Goal: Information Seeking & Learning: Compare options

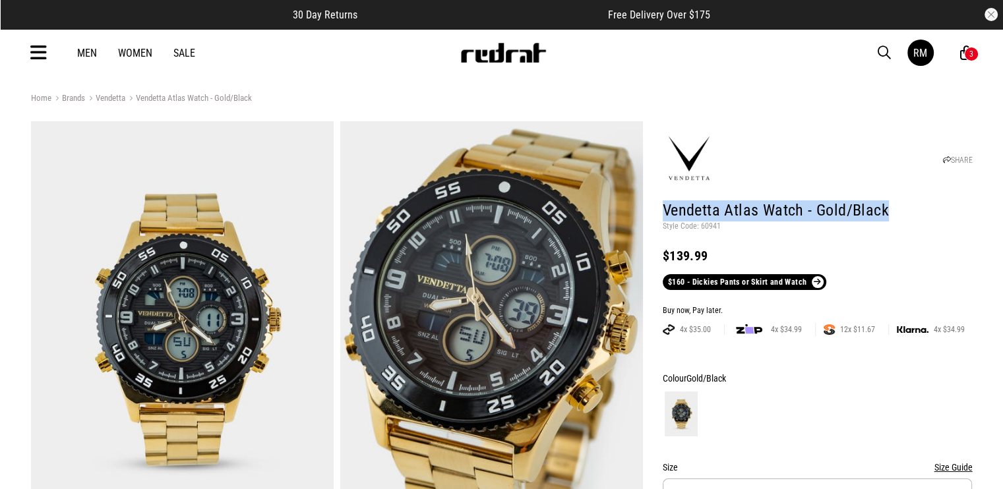
drag, startPoint x: 891, startPoint y: 214, endPoint x: 662, endPoint y: 218, distance: 229.5
click at [663, 218] on h1 "Vendetta Atlas Watch - Gold/Black" at bounding box center [818, 210] width 310 height 21
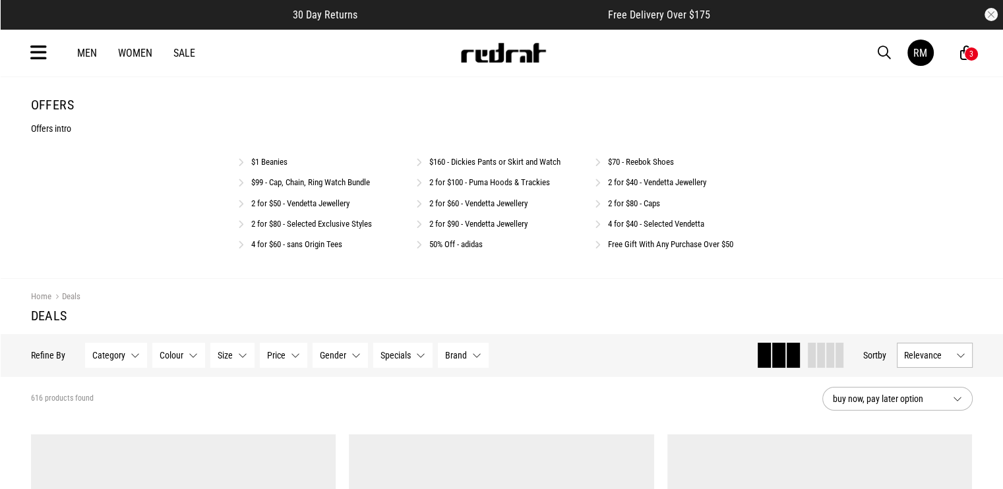
click at [626, 180] on link "2 for $40 - Vendetta Jewellery" at bounding box center [657, 182] width 98 height 10
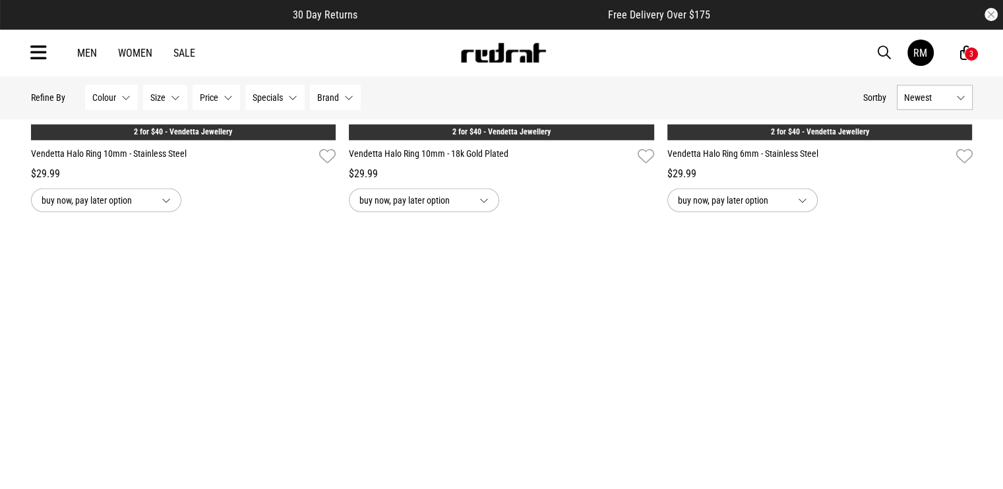
scroll to position [3588, 0]
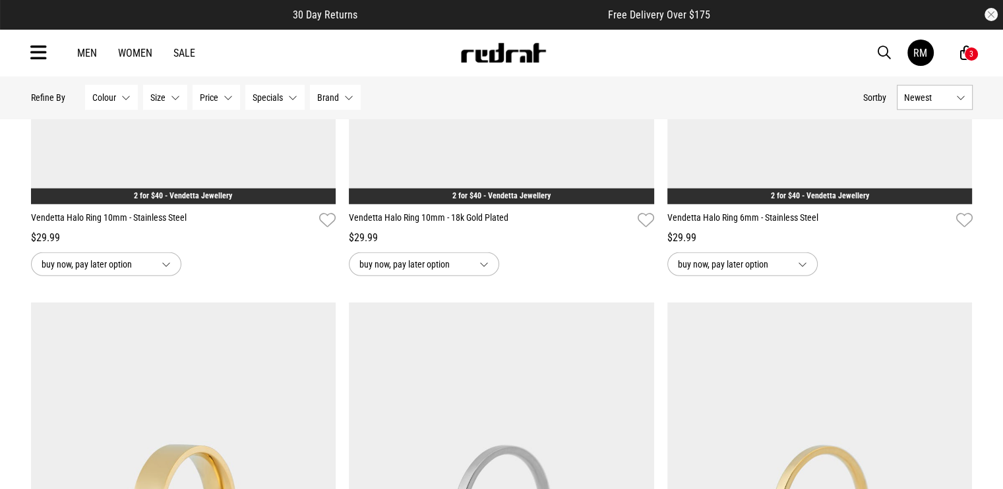
click at [934, 97] on span "Newest" at bounding box center [927, 97] width 47 height 11
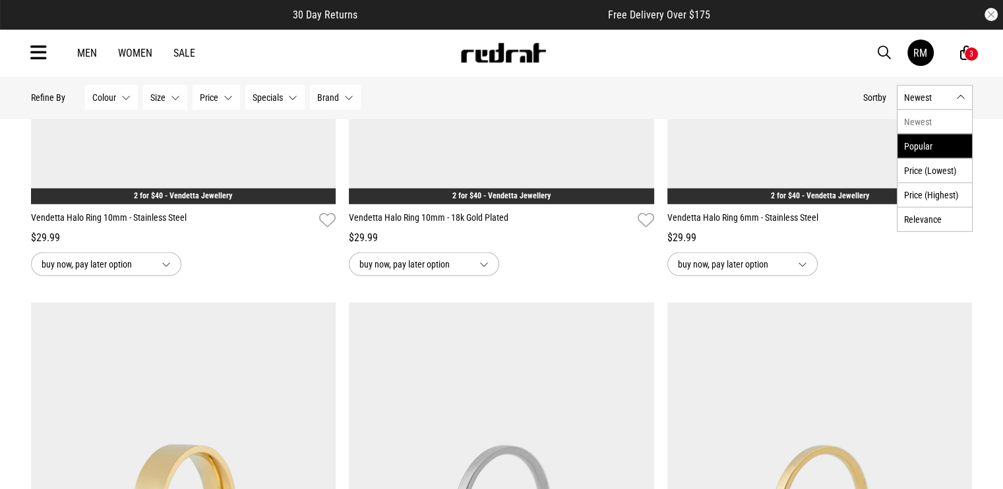
click at [945, 148] on li "Popular" at bounding box center [934, 146] width 74 height 24
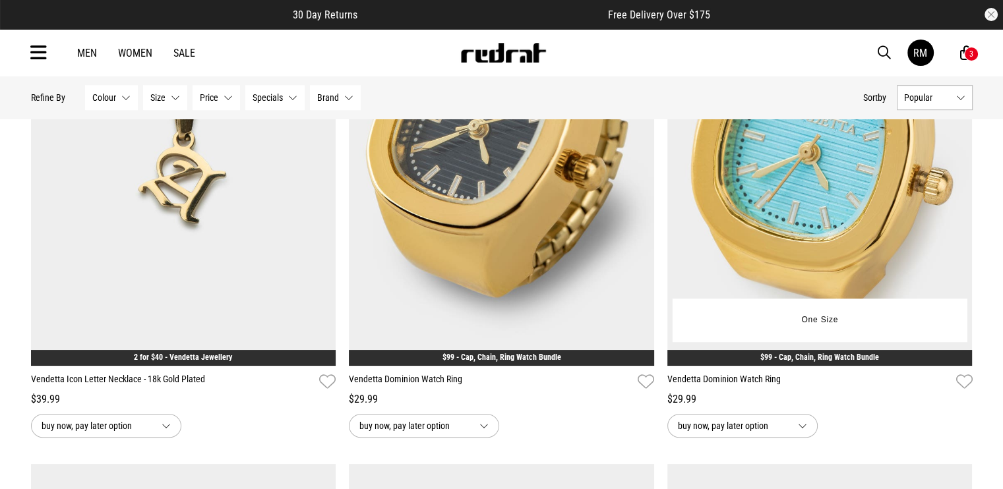
scroll to position [857, 0]
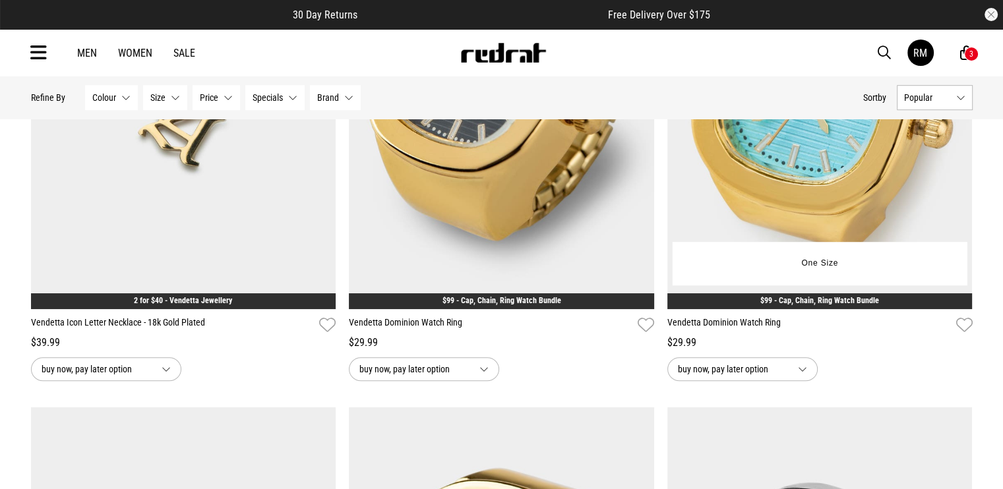
drag, startPoint x: 772, startPoint y: 179, endPoint x: 746, endPoint y: 163, distance: 30.2
click at [746, 164] on img at bounding box center [819, 96] width 305 height 427
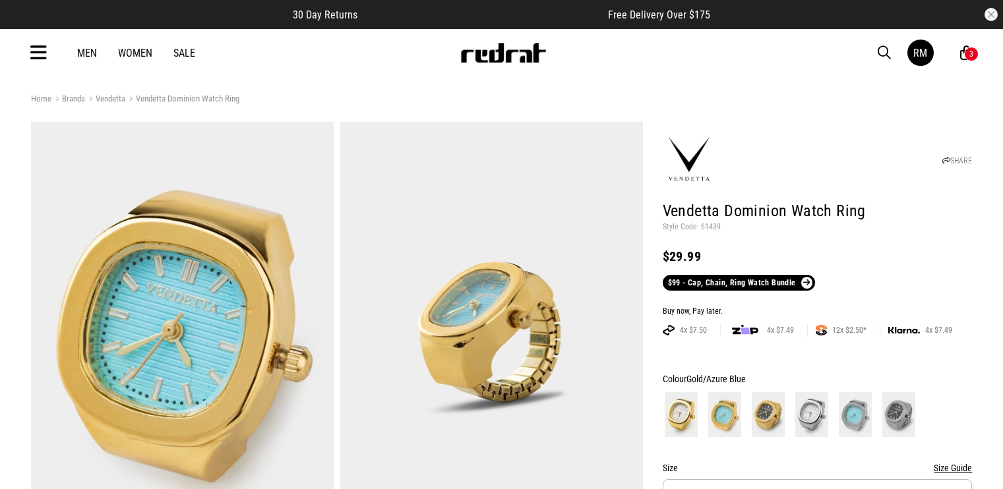
click at [179, 247] on img at bounding box center [182, 330] width 303 height 417
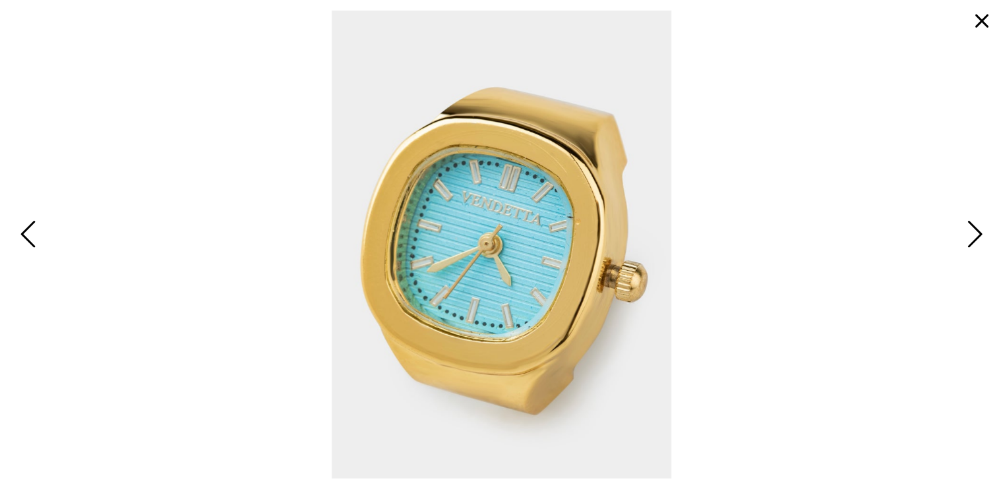
drag, startPoint x: 485, startPoint y: 256, endPoint x: 968, endPoint y: 245, distance: 482.7
click at [968, 245] on span "Next" at bounding box center [972, 235] width 20 height 38
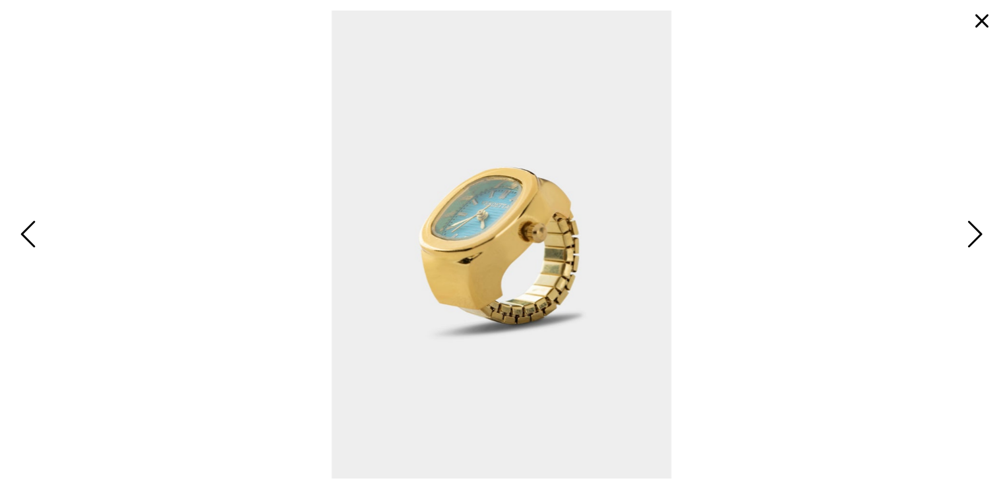
click at [984, 18] on button "button" at bounding box center [982, 21] width 32 height 32
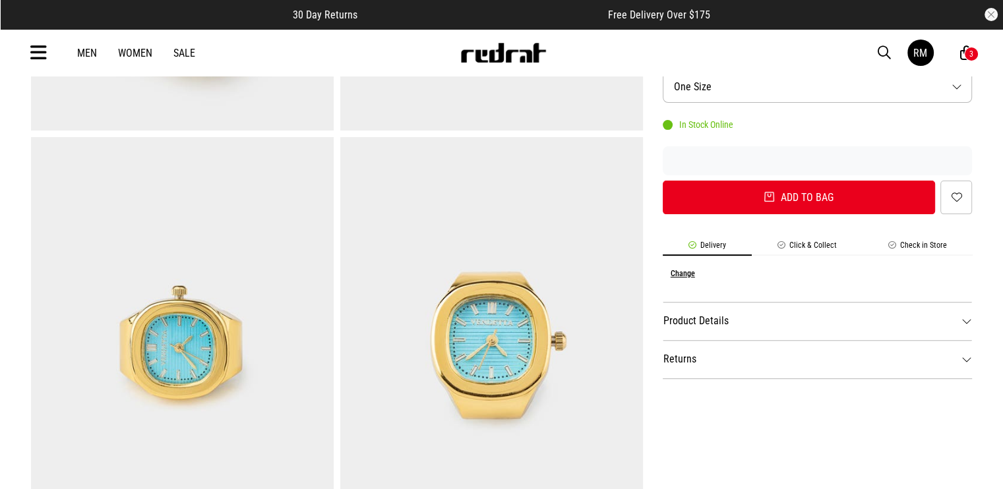
scroll to position [330, 0]
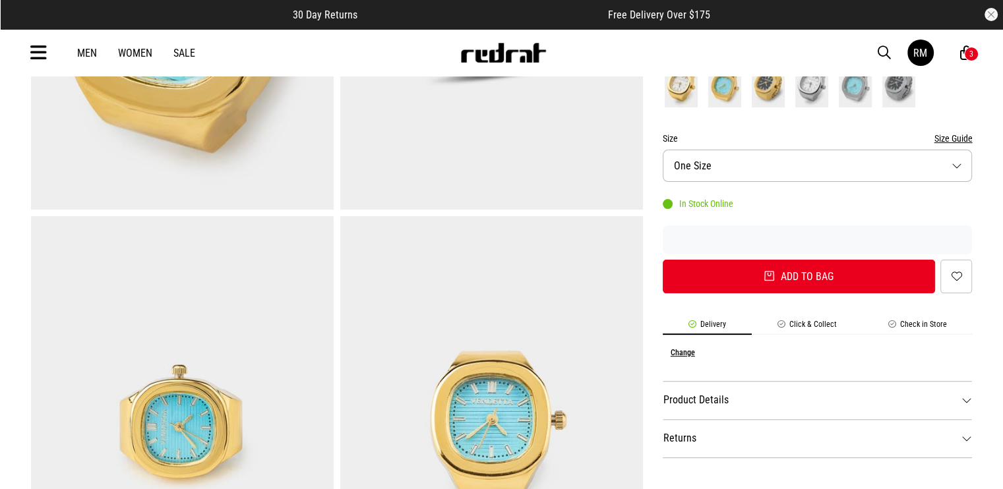
click at [485, 380] on img at bounding box center [491, 424] width 303 height 417
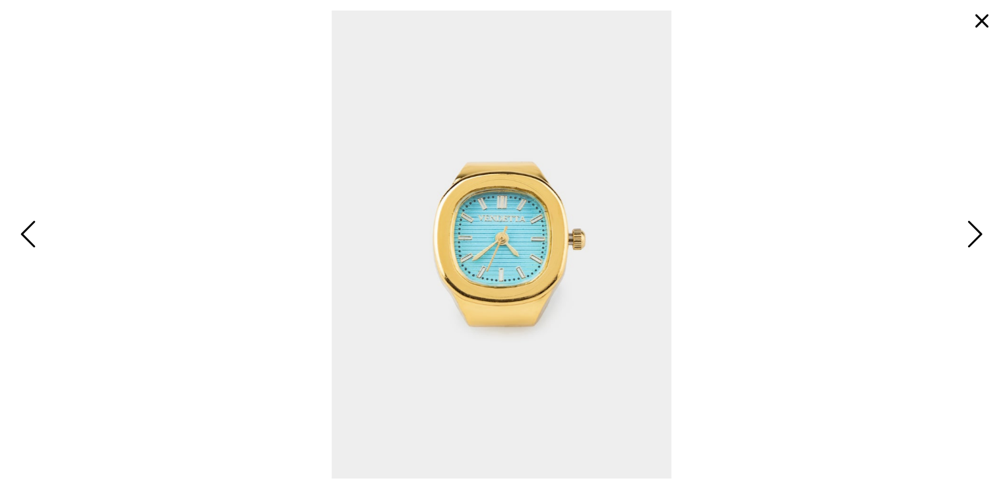
click at [982, 18] on button "button" at bounding box center [982, 21] width 32 height 32
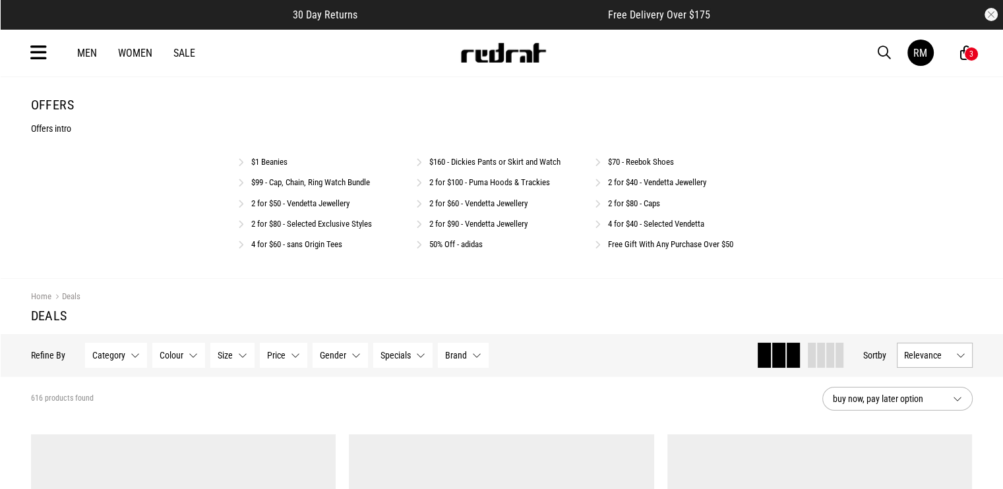
click at [274, 200] on link "2 for $50 - Vendetta Jewellery" at bounding box center [300, 203] width 98 height 10
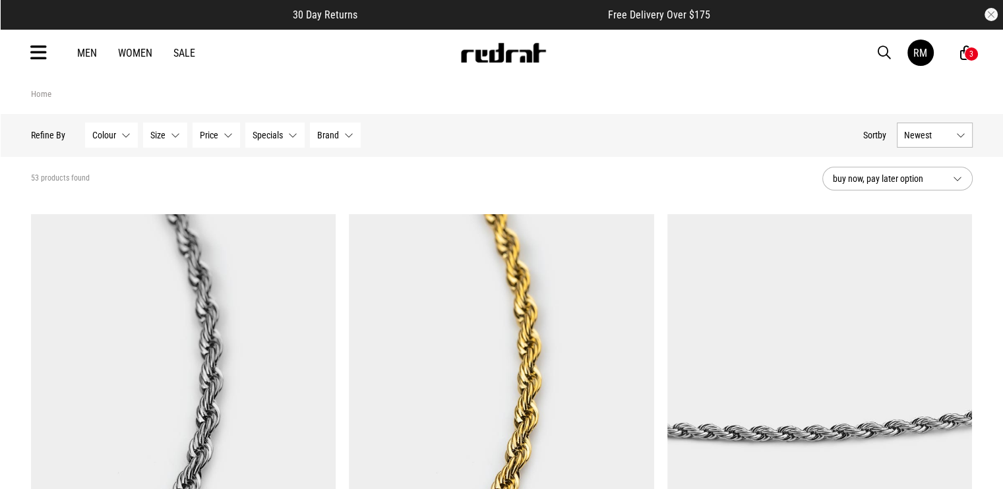
click at [929, 134] on span "Newest" at bounding box center [927, 135] width 47 height 11
click at [926, 183] on li "Popular" at bounding box center [934, 183] width 74 height 24
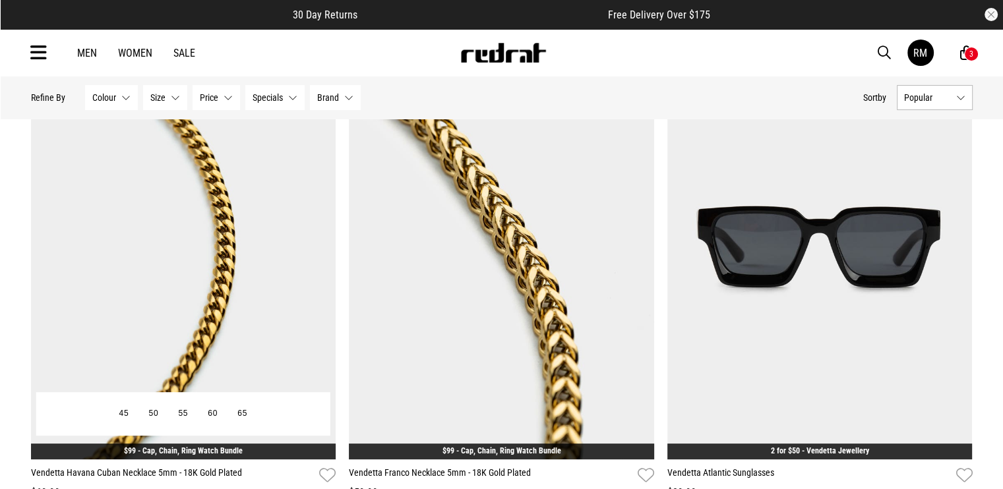
scroll to position [264, 0]
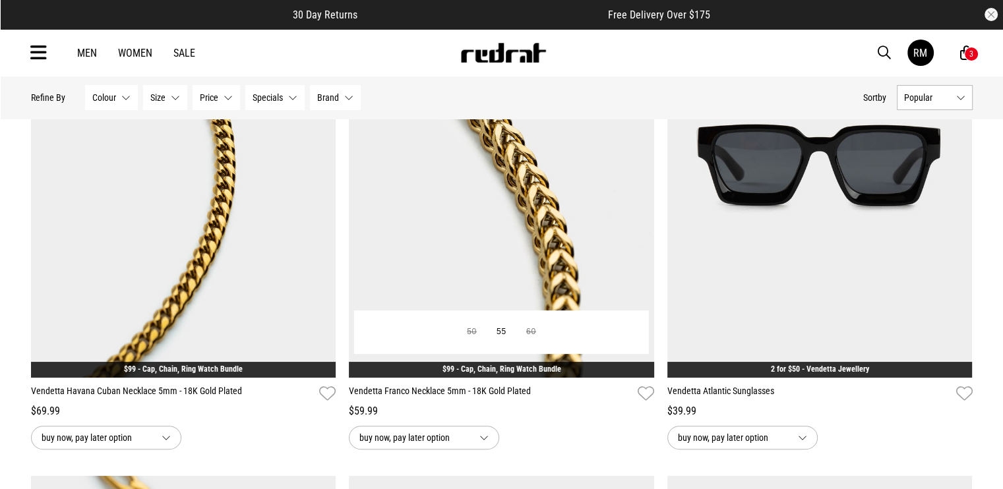
click at [522, 220] on img at bounding box center [501, 164] width 305 height 427
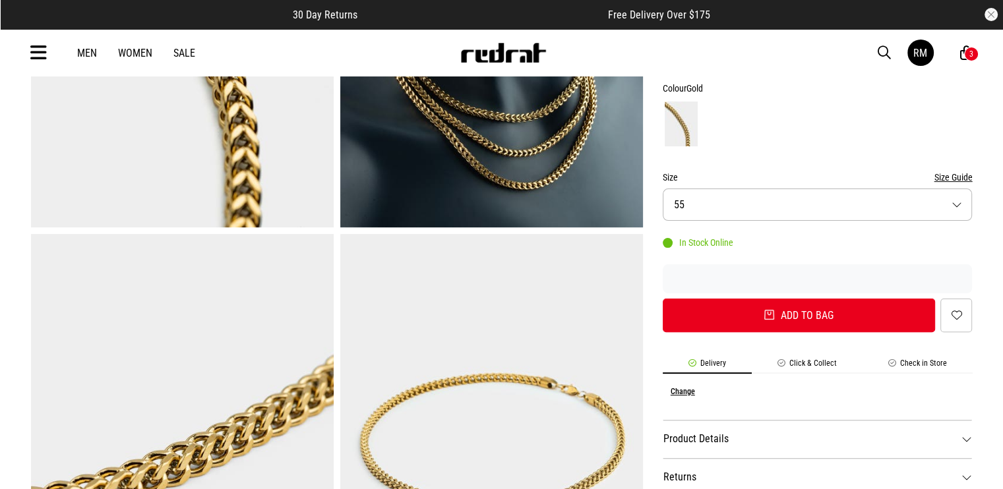
scroll to position [396, 0]
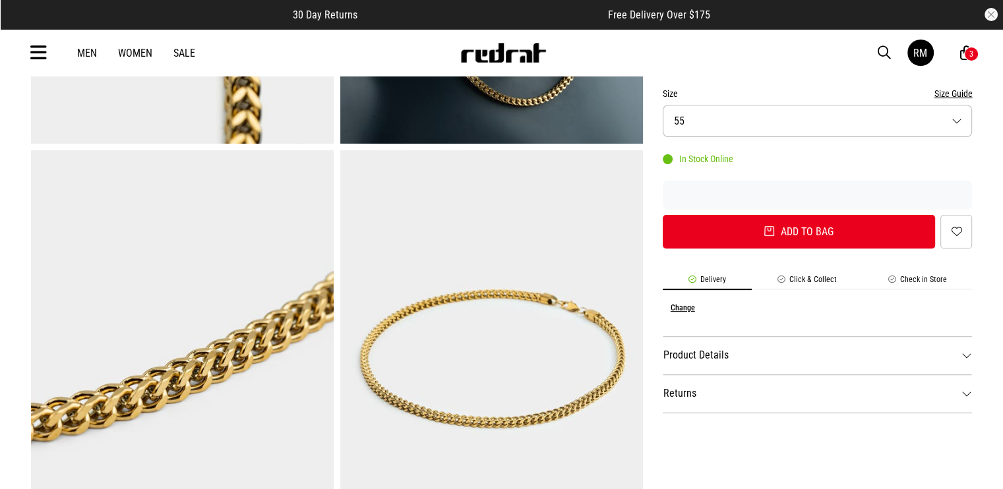
click at [514, 321] on img at bounding box center [491, 358] width 303 height 417
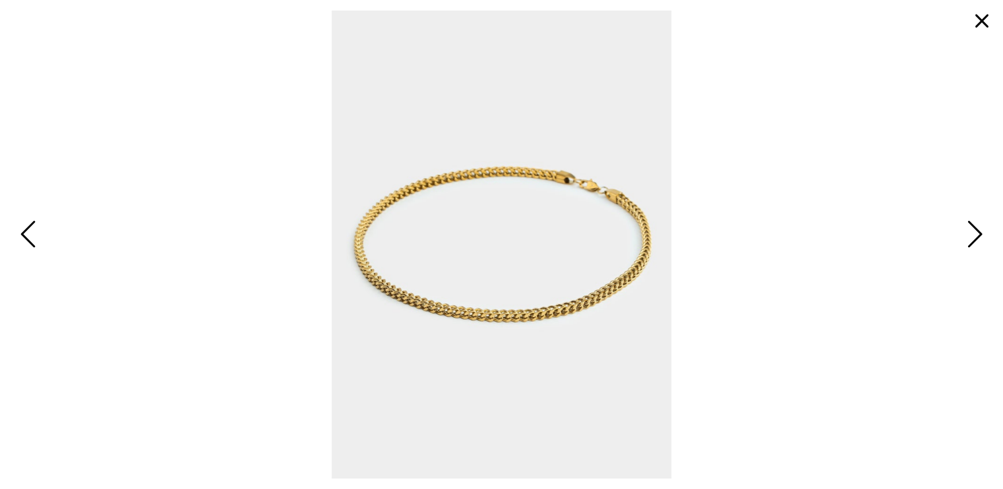
drag, startPoint x: 979, startPoint y: 19, endPoint x: 841, endPoint y: 2, distance: 139.5
click at [980, 19] on button "button" at bounding box center [982, 21] width 32 height 32
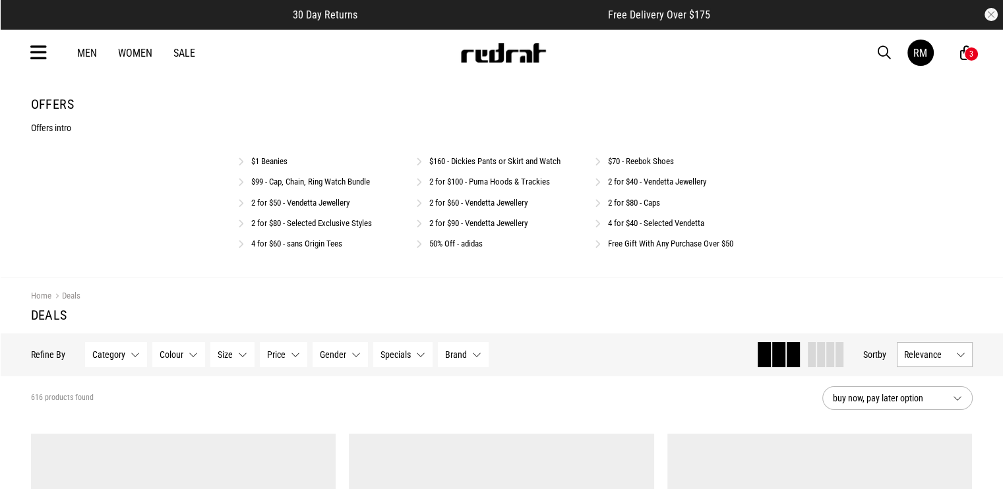
click at [460, 202] on link "2 for $60 - Vendetta Jewellery" at bounding box center [478, 203] width 98 height 10
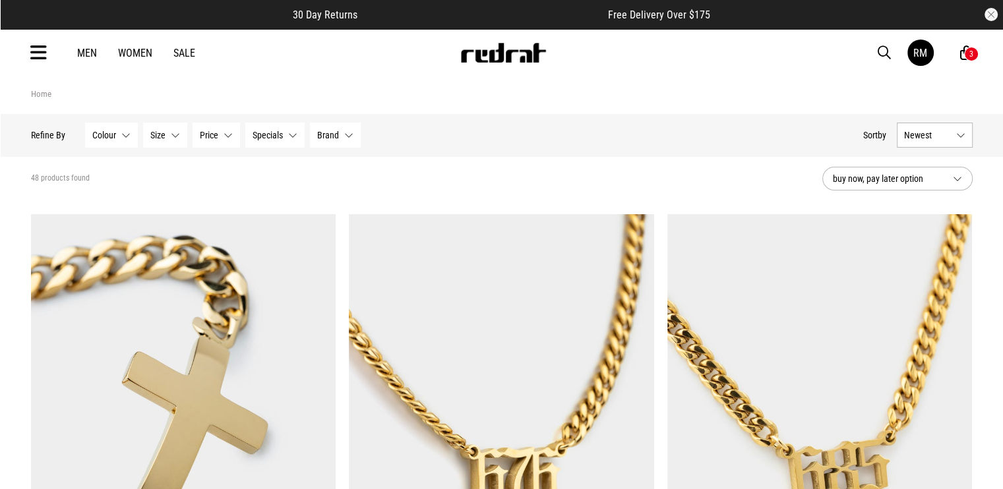
click at [933, 131] on span "Newest" at bounding box center [927, 135] width 47 height 11
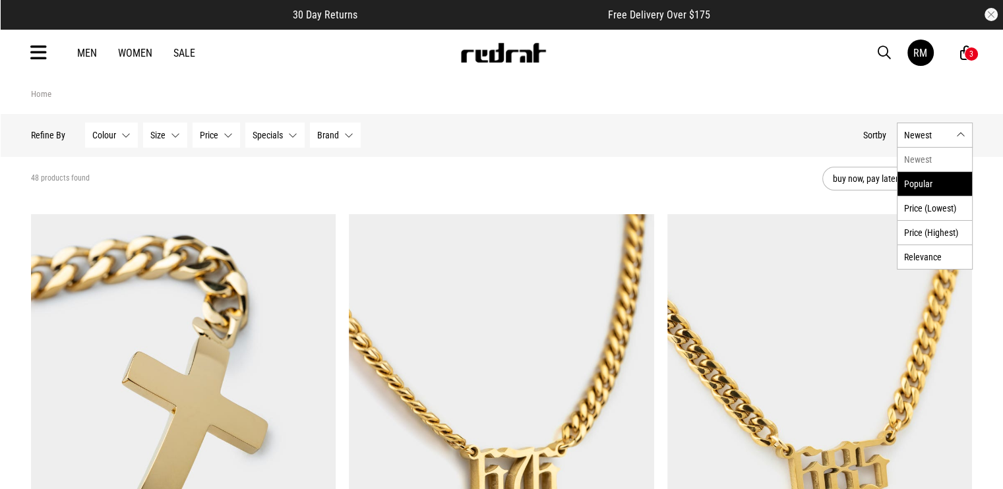
click at [947, 192] on li "Popular" at bounding box center [934, 183] width 74 height 24
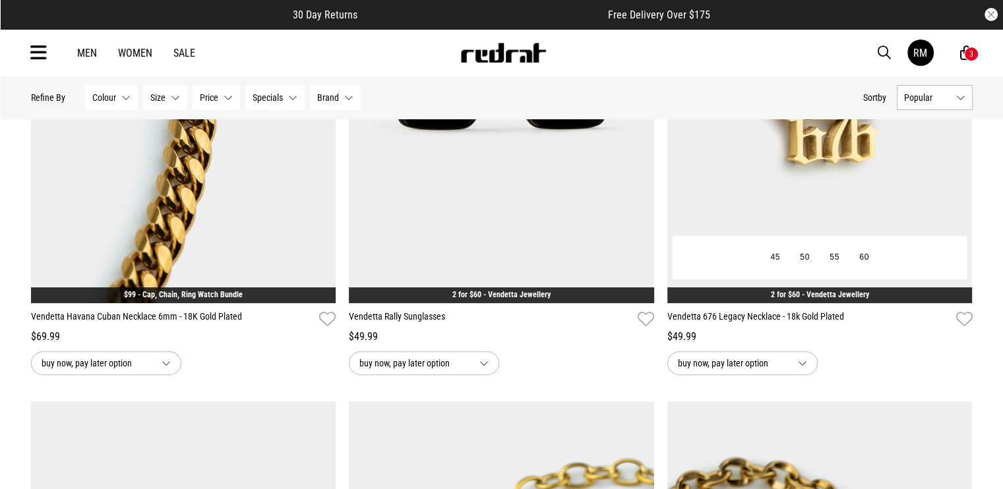
scroll to position [198, 0]
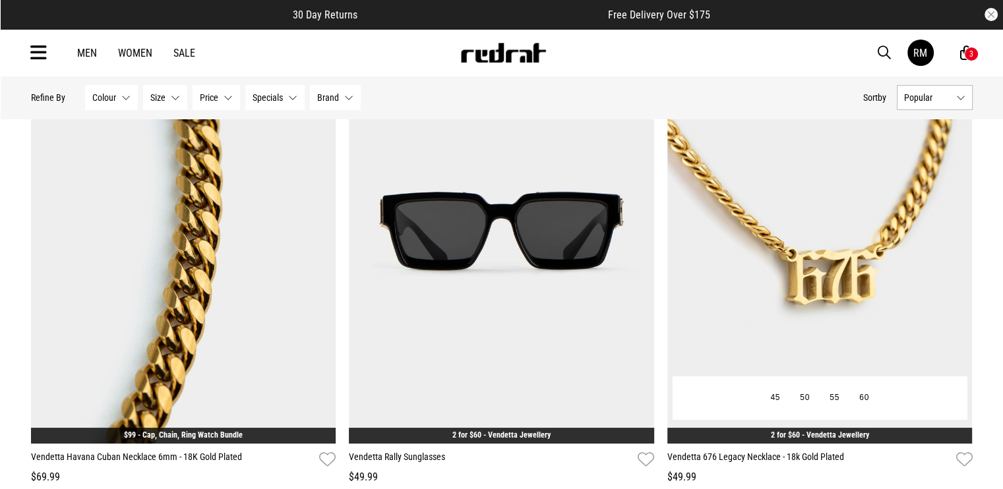
click at [770, 244] on img at bounding box center [819, 229] width 305 height 427
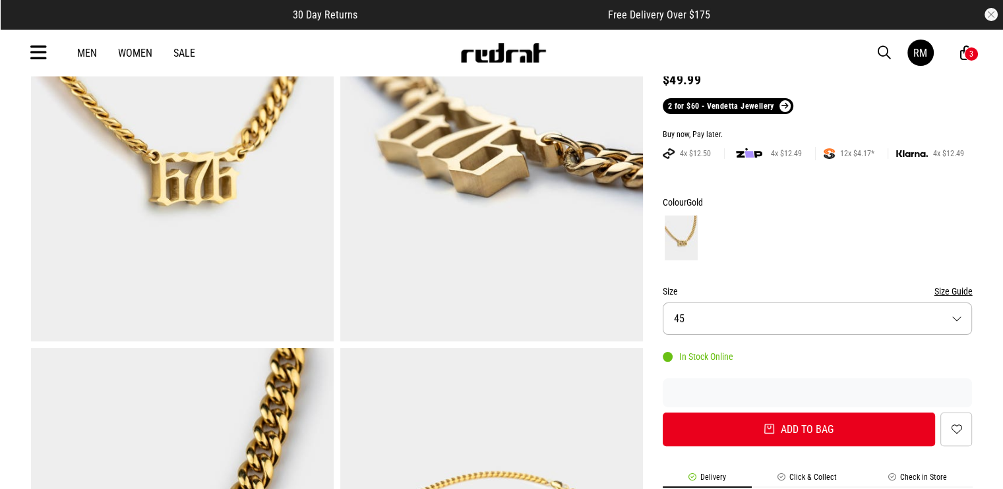
scroll to position [66, 0]
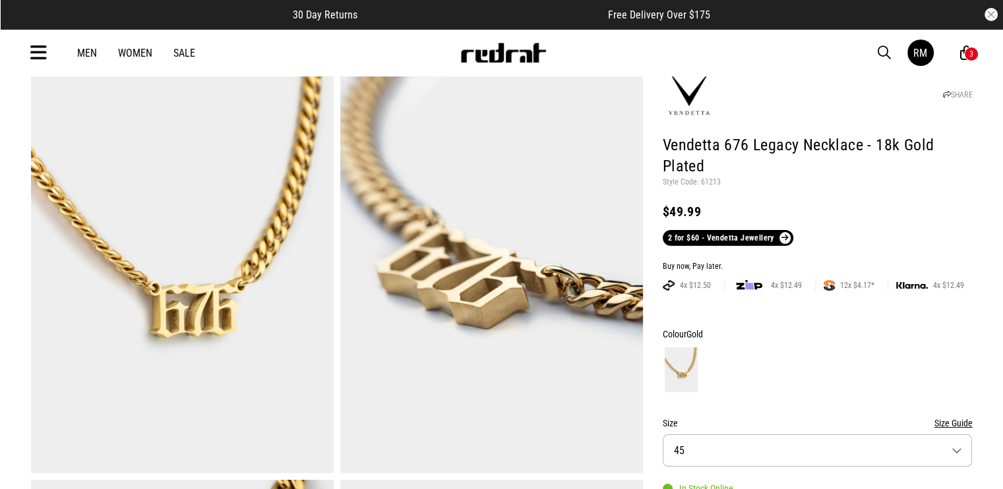
click at [164, 299] on img at bounding box center [182, 264] width 303 height 417
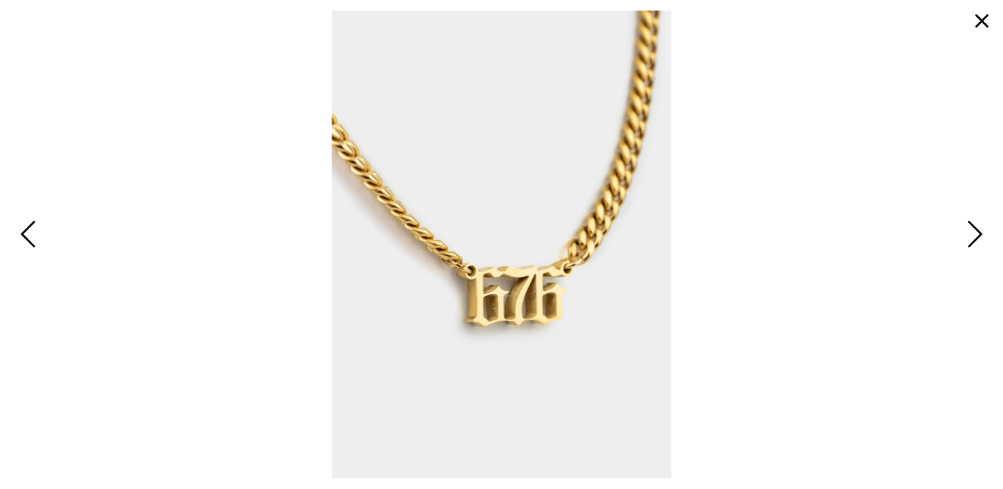
click at [981, 19] on button "button" at bounding box center [982, 21] width 32 height 32
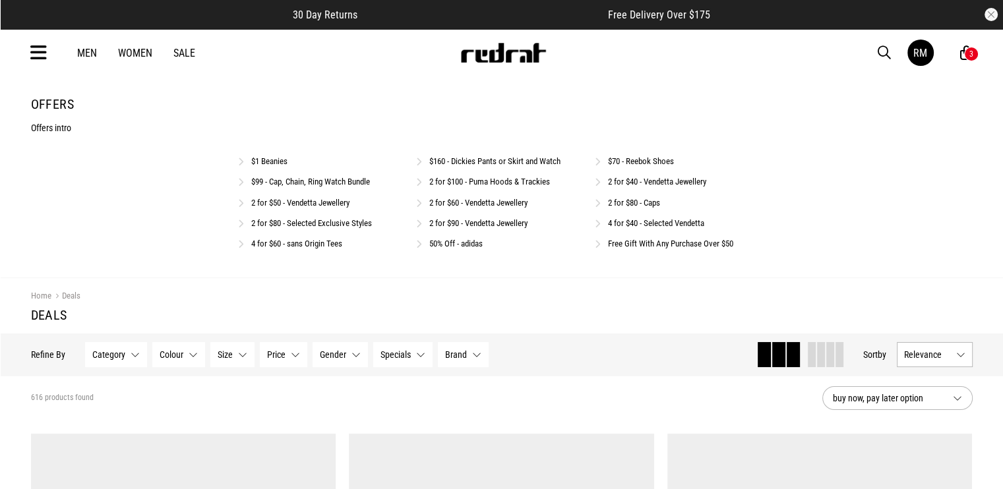
click at [516, 221] on link "2 for $90 - Vendetta Jewellery" at bounding box center [478, 223] width 98 height 10
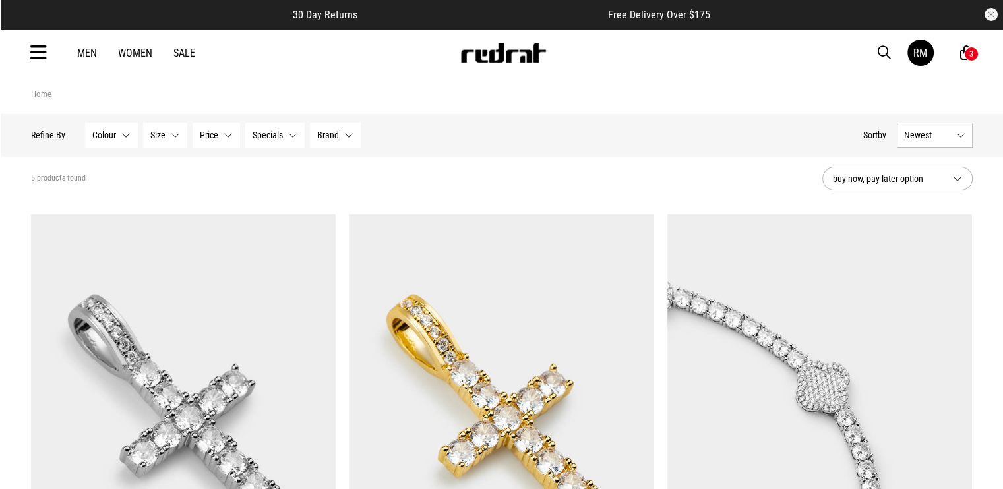
click at [954, 131] on button "Newest" at bounding box center [935, 135] width 76 height 25
click at [933, 191] on li "Popular" at bounding box center [934, 183] width 74 height 24
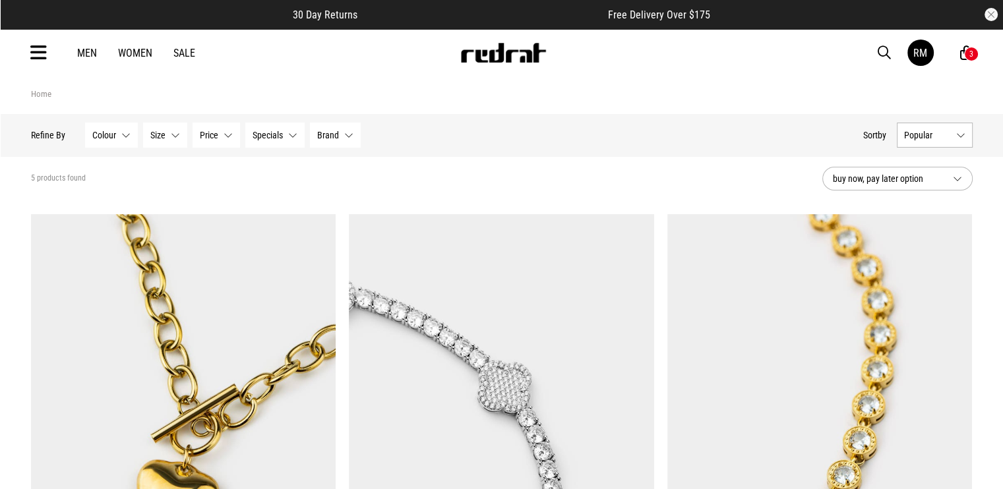
scroll to position [198, 0]
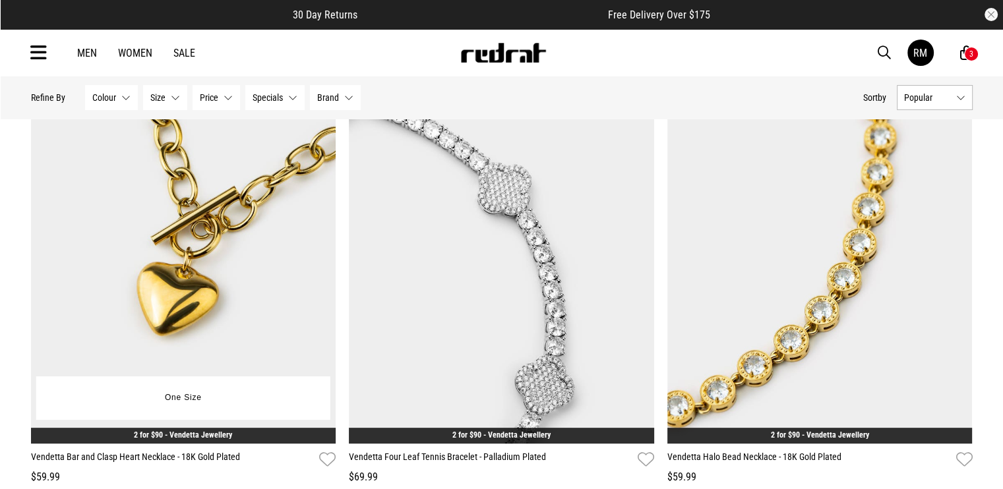
drag, startPoint x: 227, startPoint y: 217, endPoint x: 318, endPoint y: 152, distance: 111.6
click at [227, 216] on img at bounding box center [183, 229] width 305 height 427
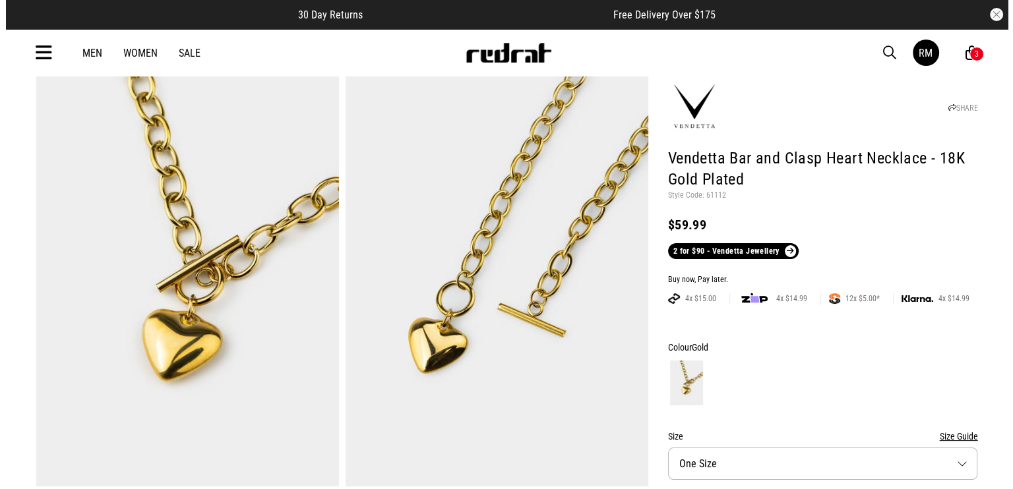
scroll to position [132, 0]
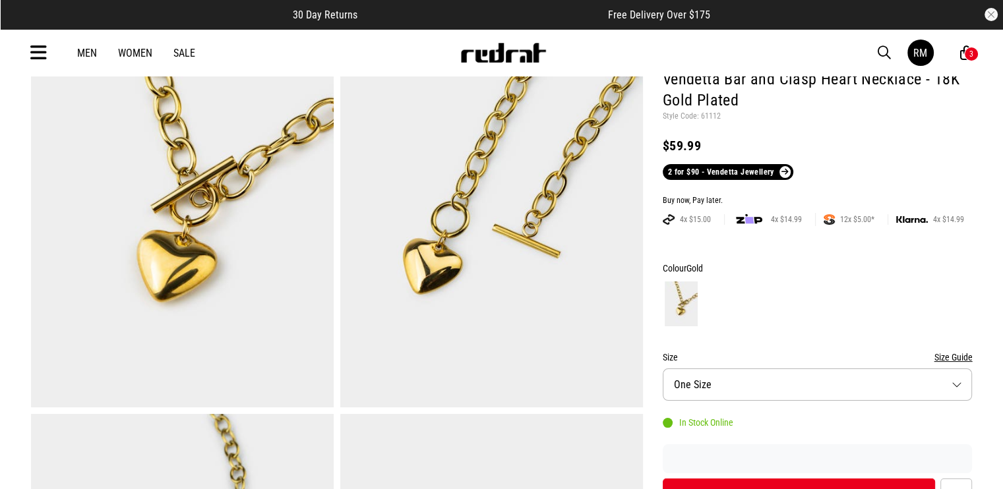
click at [177, 192] on img at bounding box center [182, 198] width 303 height 417
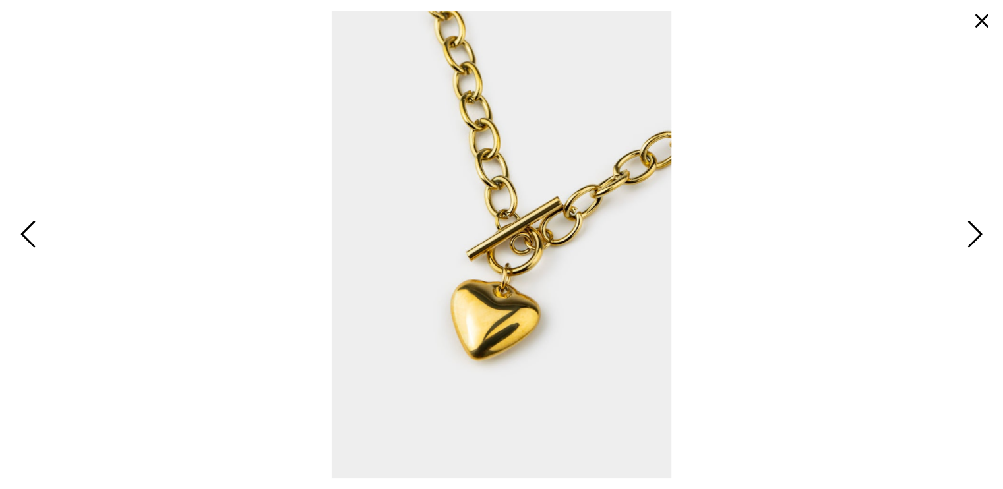
click at [986, 20] on button "button" at bounding box center [982, 21] width 32 height 32
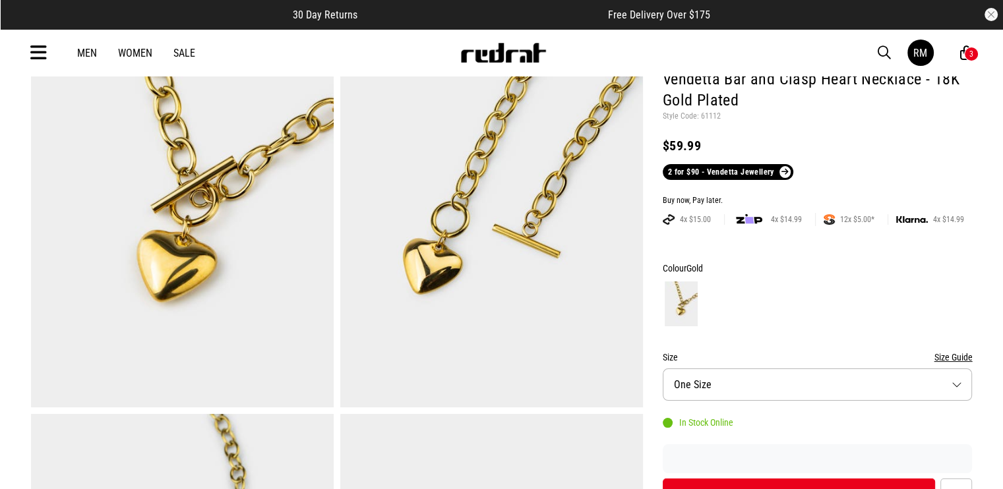
click at [37, 50] on icon at bounding box center [38, 53] width 16 height 22
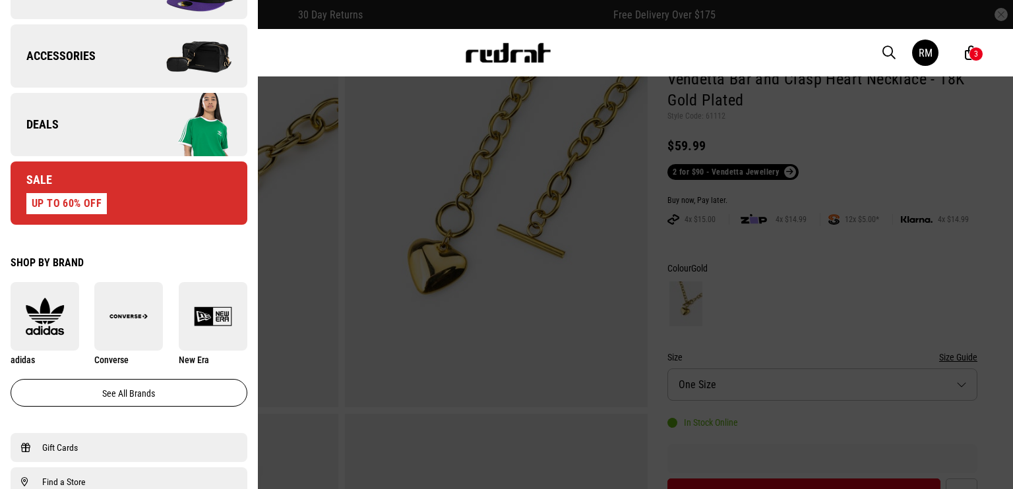
scroll to position [409, 0]
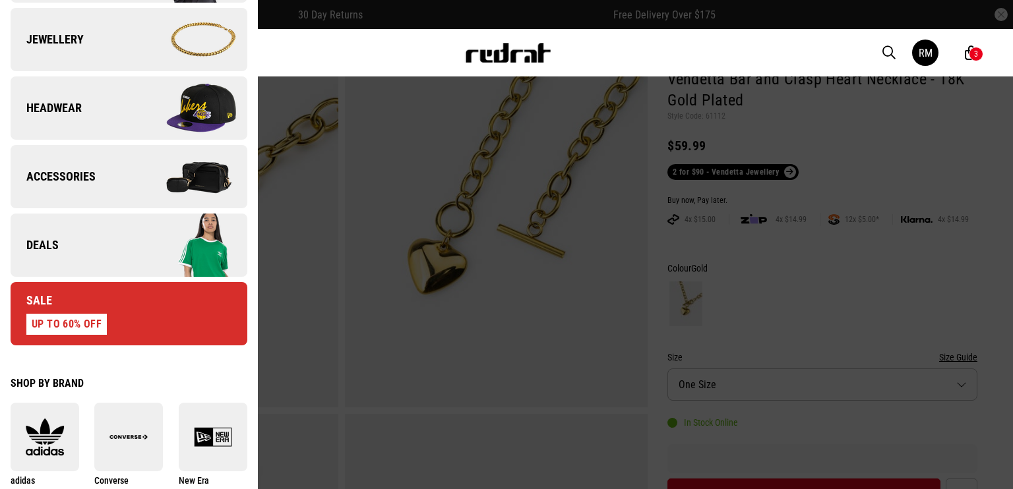
click at [84, 236] on link "Deals" at bounding box center [129, 245] width 237 height 63
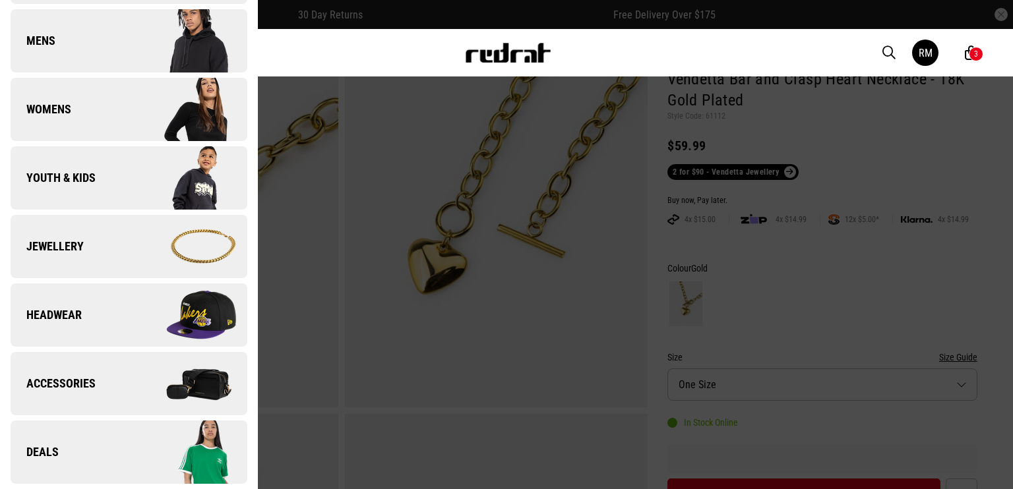
scroll to position [0, 0]
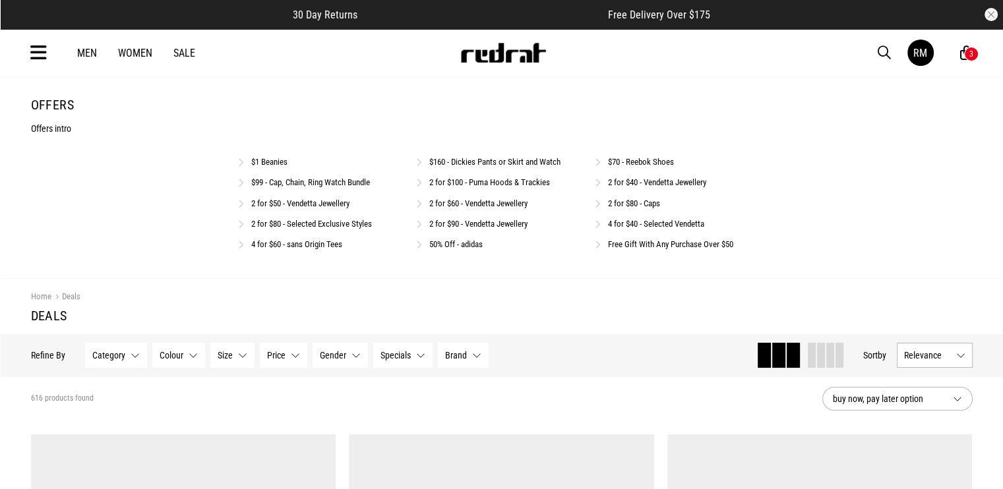
click at [681, 224] on link "4 for $40 - Selected Vendetta" at bounding box center [656, 224] width 96 height 10
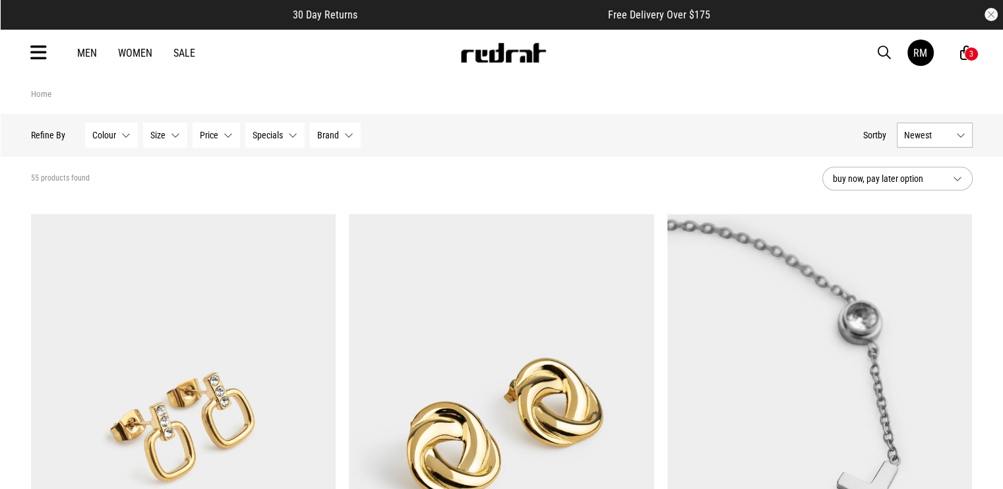
click at [962, 129] on button "Newest" at bounding box center [935, 135] width 76 height 25
click at [947, 187] on li "Popular" at bounding box center [934, 183] width 74 height 24
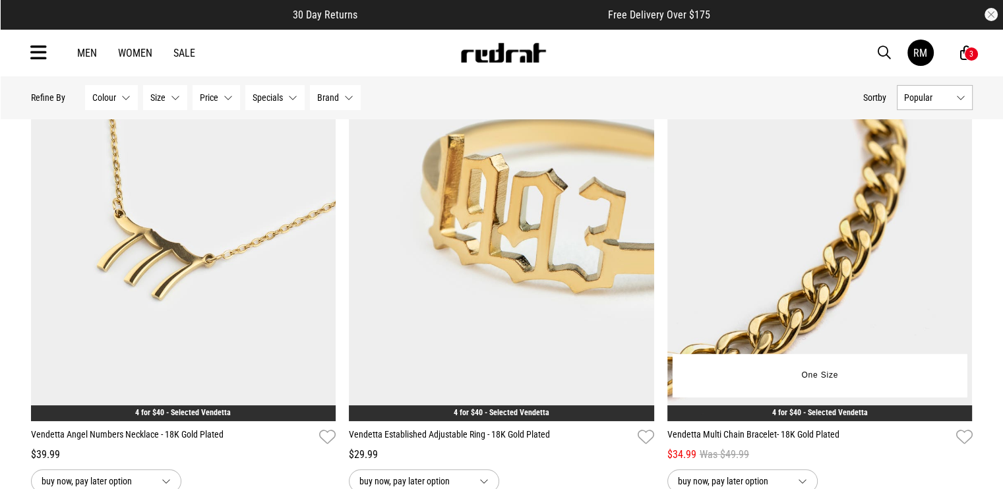
scroll to position [198, 0]
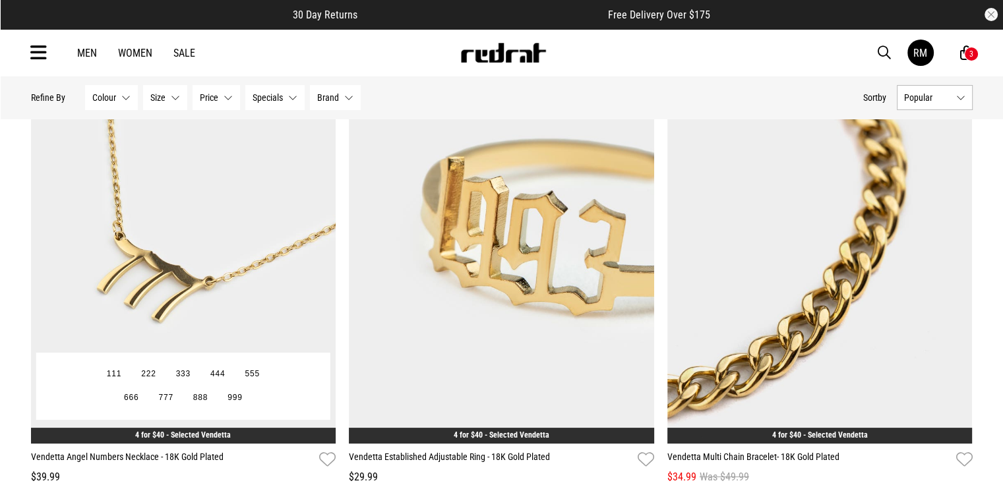
click at [229, 216] on img at bounding box center [183, 229] width 305 height 427
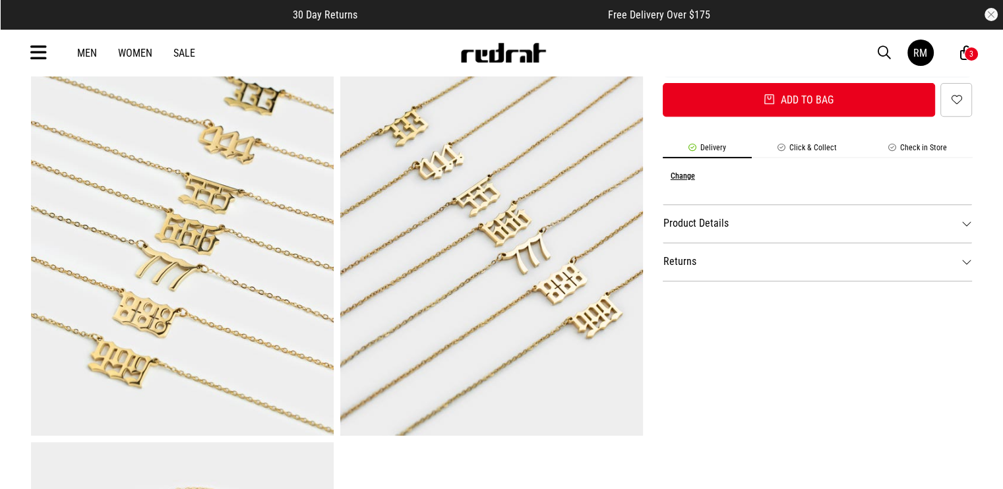
click at [238, 252] on img at bounding box center [182, 226] width 303 height 417
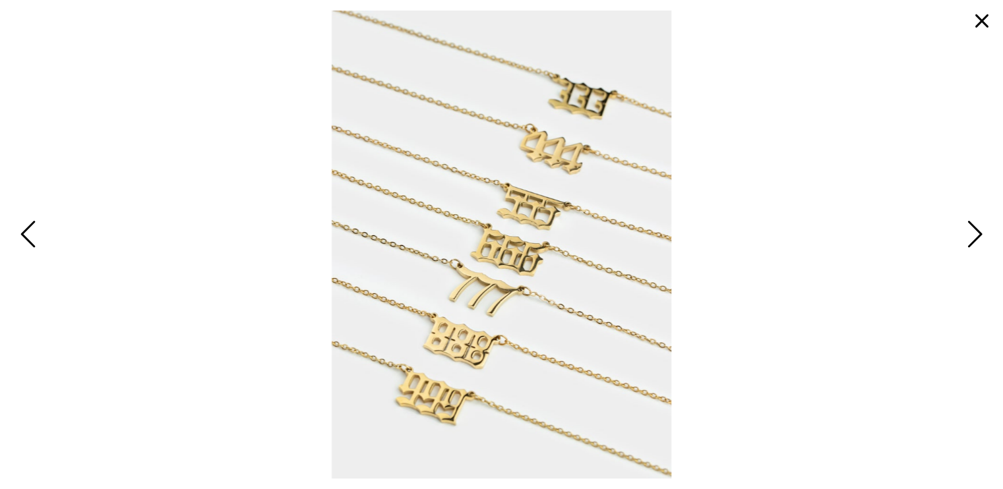
click at [986, 17] on button "button" at bounding box center [982, 21] width 32 height 32
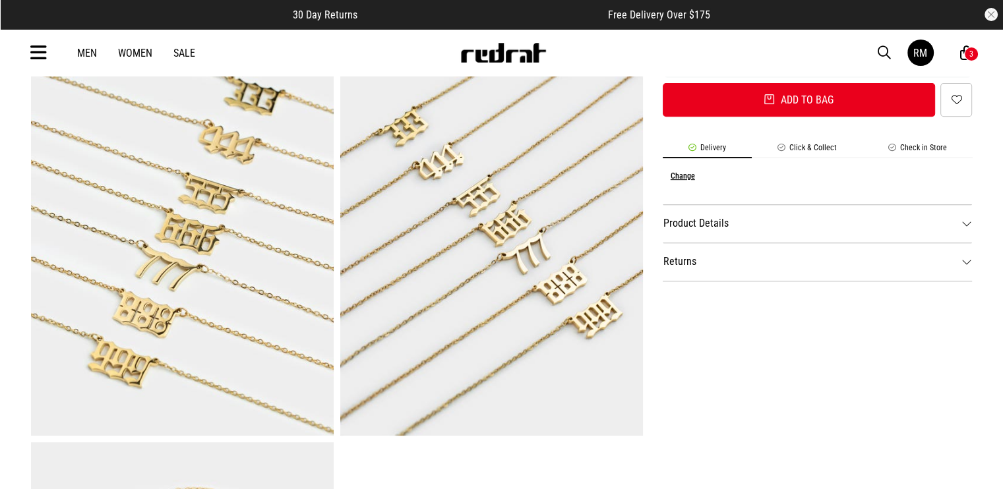
drag, startPoint x: 872, startPoint y: 45, endPoint x: 881, endPoint y: 49, distance: 9.4
click at [873, 46] on div "Men Women Sale RM Hi, Red Rat New Back Footwear Back Mens Back Womens Back Yout…" at bounding box center [501, 52] width 962 height 47
click at [881, 49] on span "button" at bounding box center [883, 53] width 13 height 16
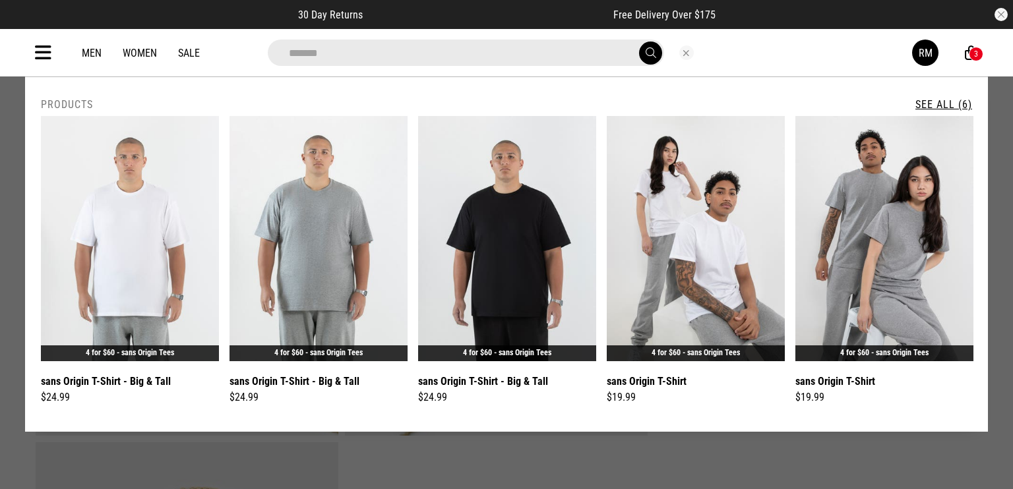
type input "*******"
click at [936, 97] on div "**********" at bounding box center [506, 254] width 962 height 355
click at [941, 102] on link "See All (6)" at bounding box center [943, 104] width 57 height 13
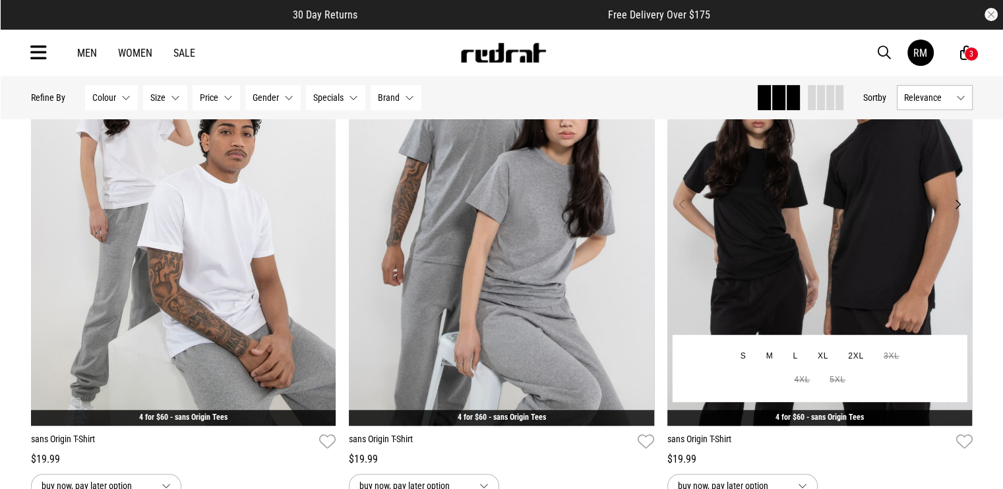
scroll to position [857, 0]
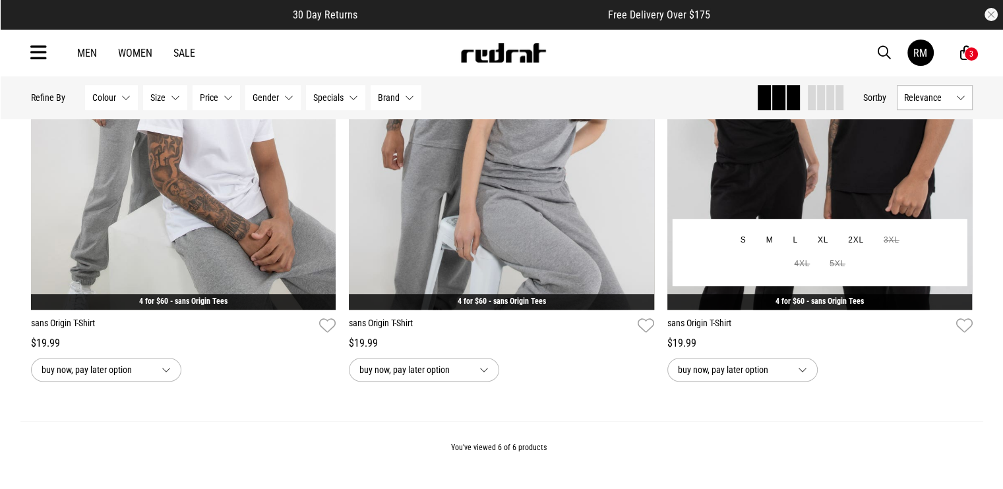
click at [836, 163] on img at bounding box center [819, 96] width 305 height 427
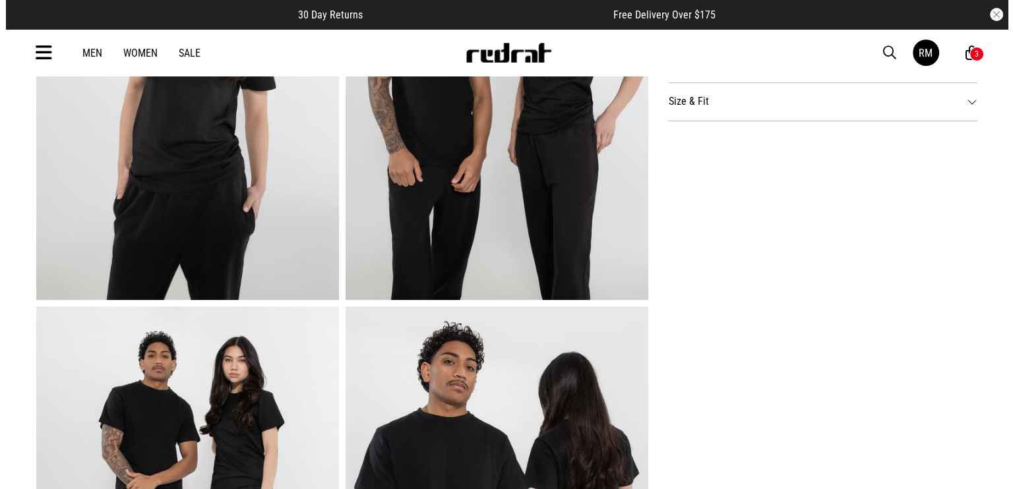
scroll to position [659, 0]
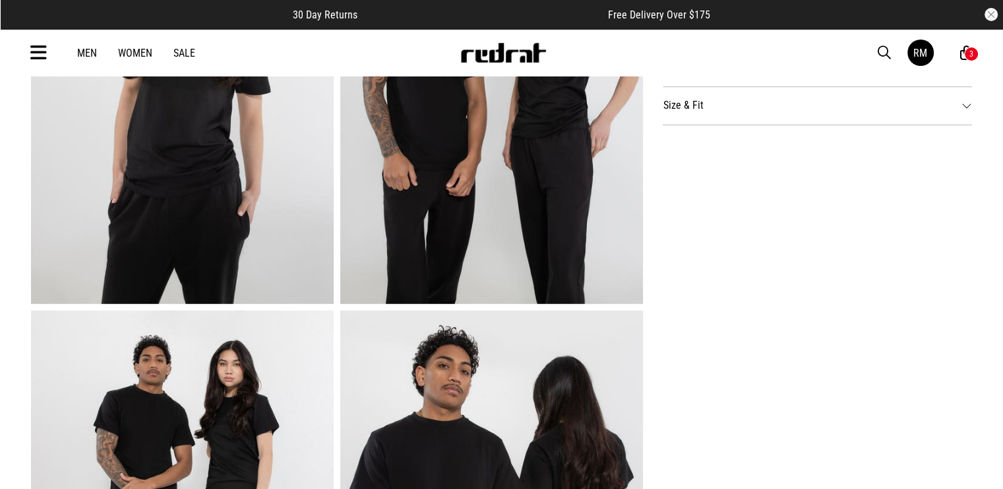
click at [508, 164] on img at bounding box center [491, 95] width 303 height 417
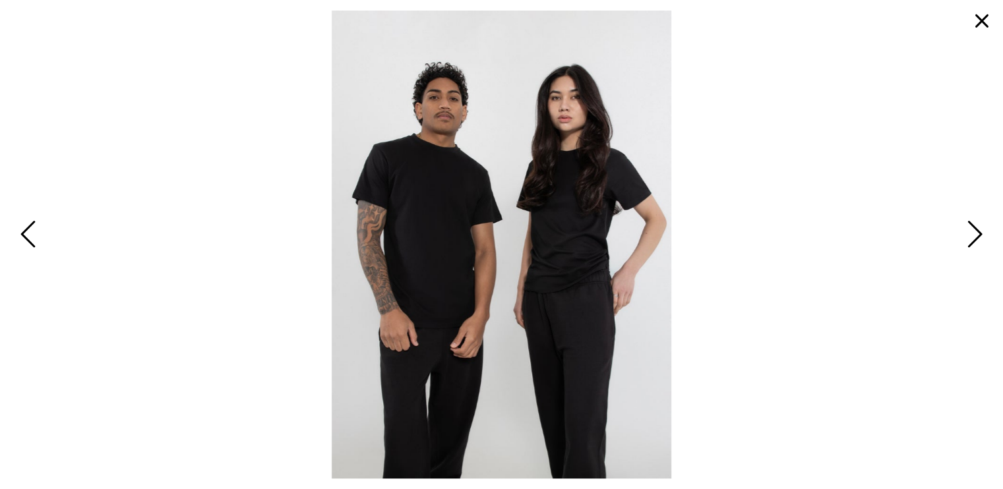
drag, startPoint x: 978, startPoint y: 23, endPoint x: 49, endPoint y: 73, distance: 930.8
click at [978, 23] on button "button" at bounding box center [982, 21] width 32 height 32
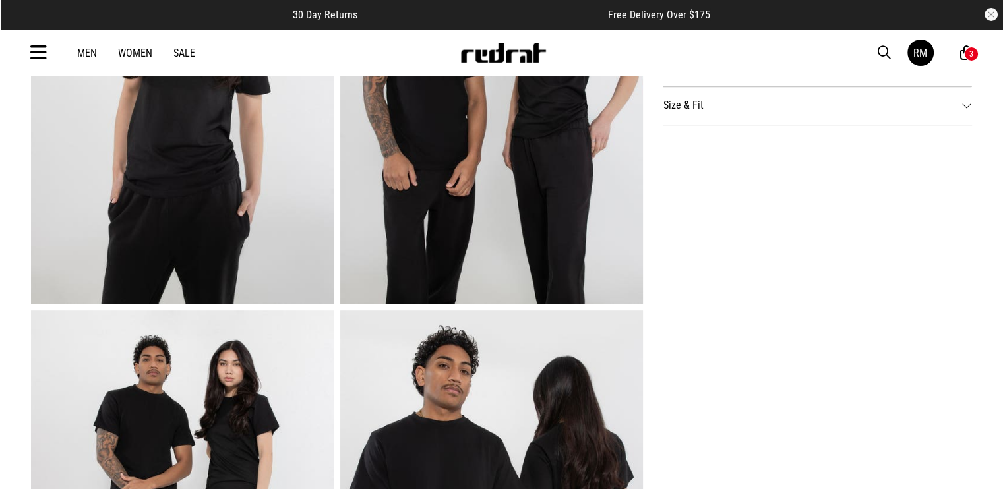
click at [30, 47] on icon at bounding box center [38, 53] width 16 height 22
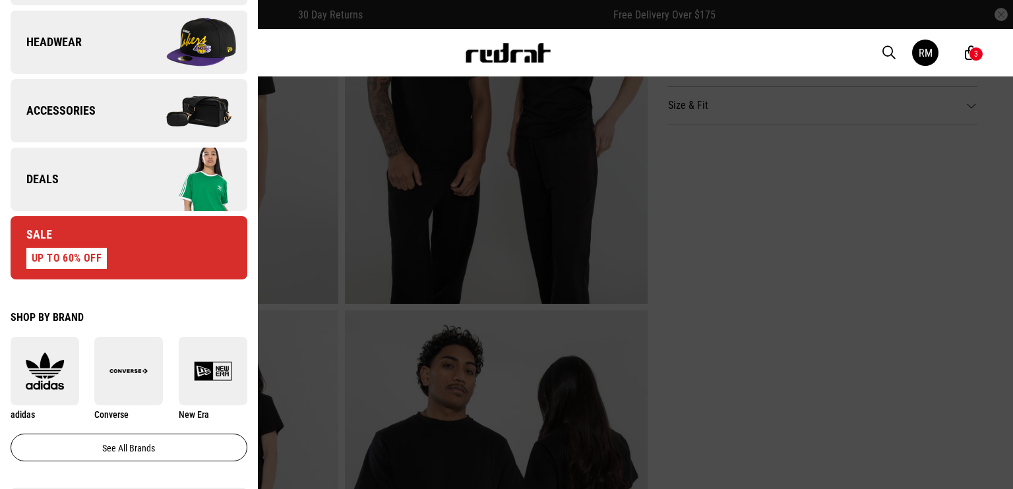
scroll to position [343, 0]
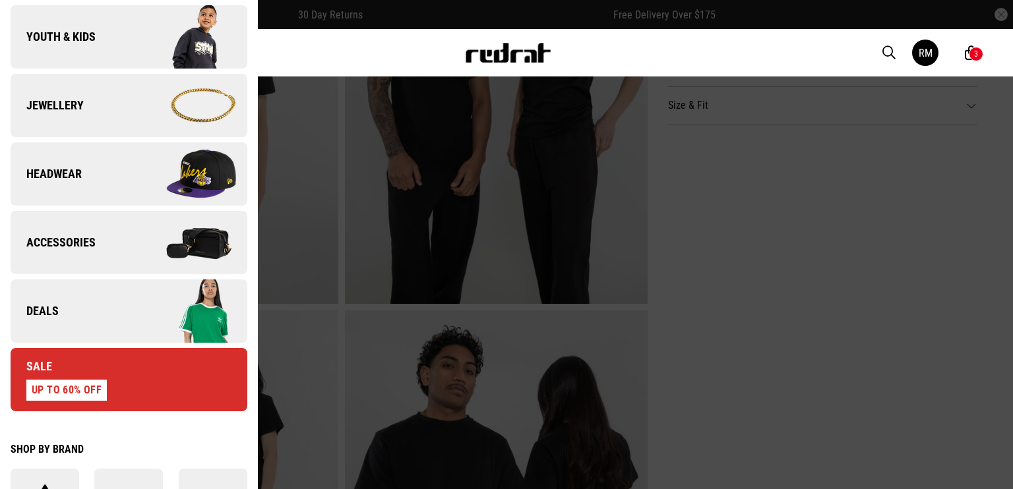
click at [111, 303] on link "Deals" at bounding box center [129, 311] width 237 height 63
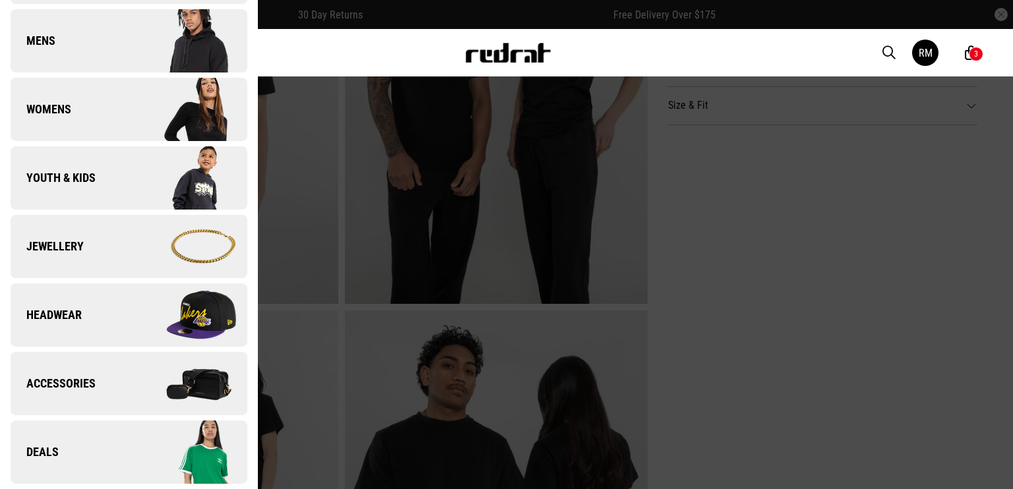
scroll to position [0, 0]
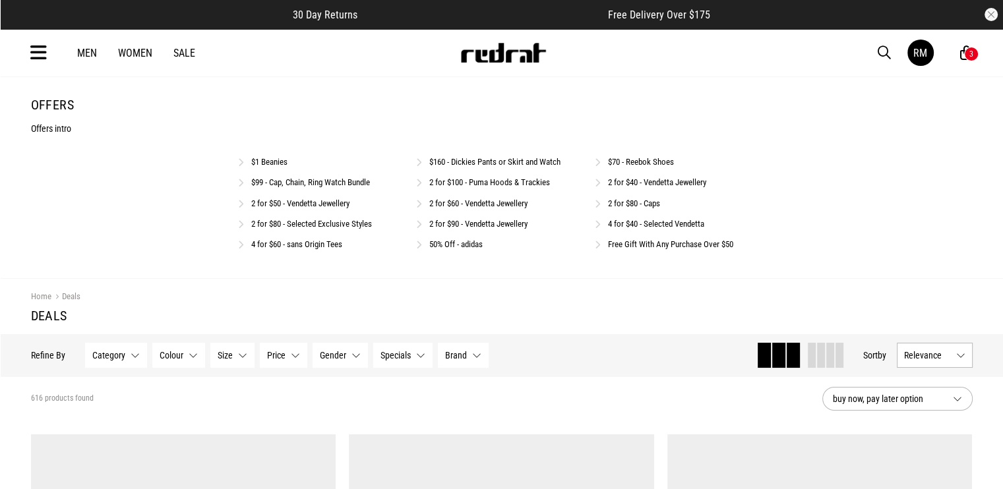
click at [514, 186] on link "2 for $100 - Puma Hoods & Trackies" at bounding box center [489, 182] width 121 height 10
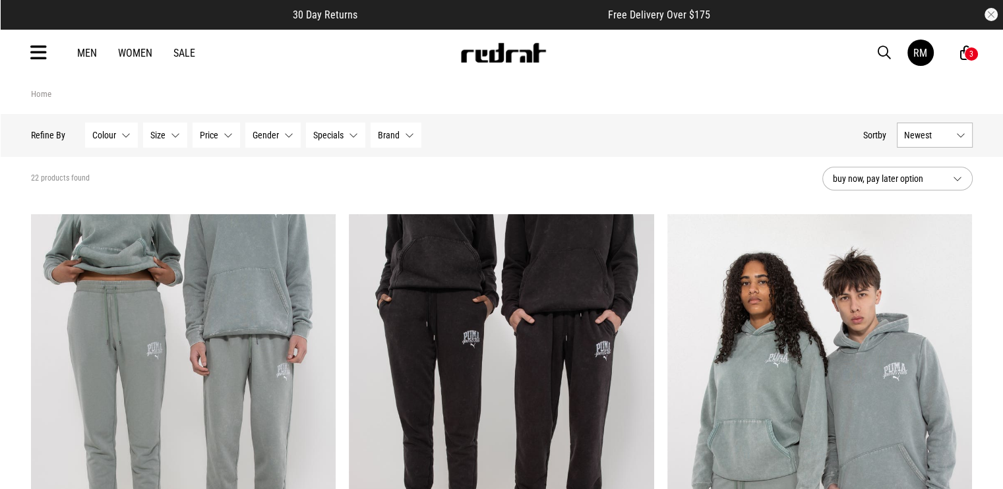
click at [945, 136] on span "Newest" at bounding box center [927, 135] width 47 height 11
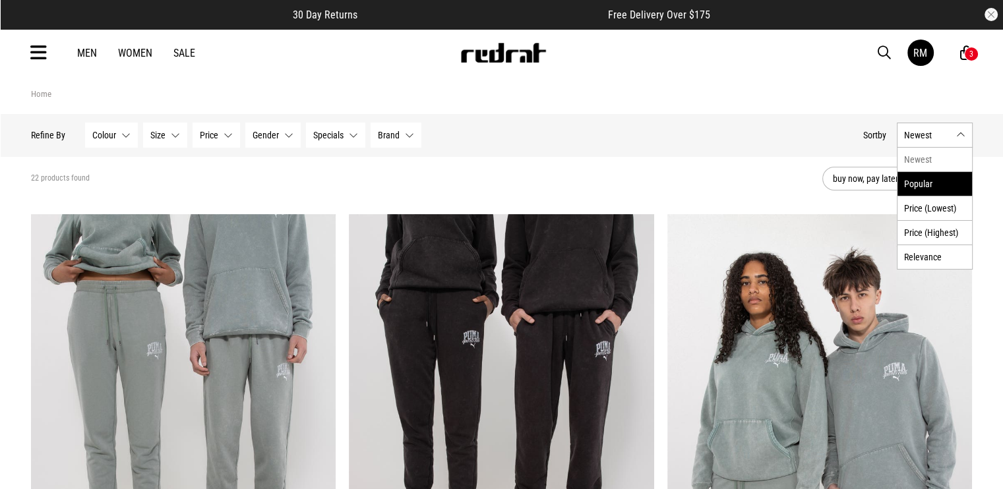
click at [939, 181] on li "Popular" at bounding box center [934, 183] width 74 height 24
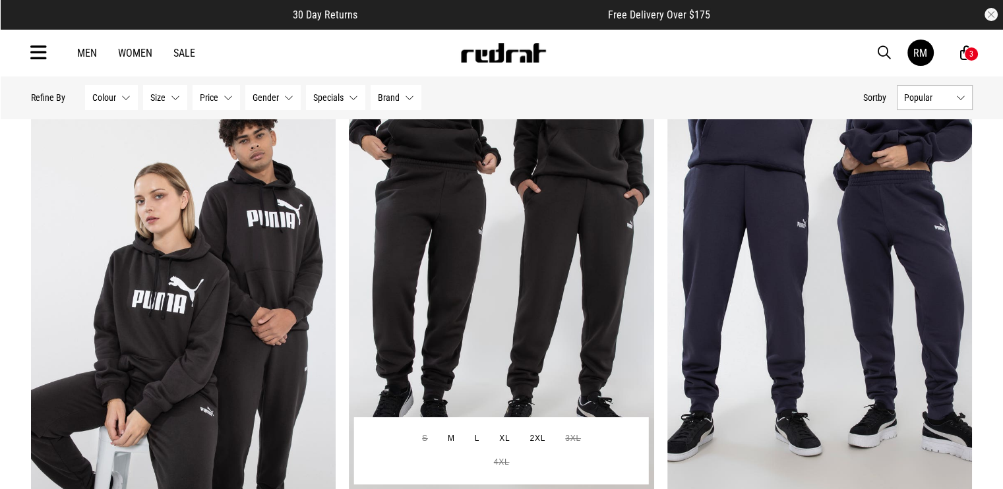
scroll to position [132, 0]
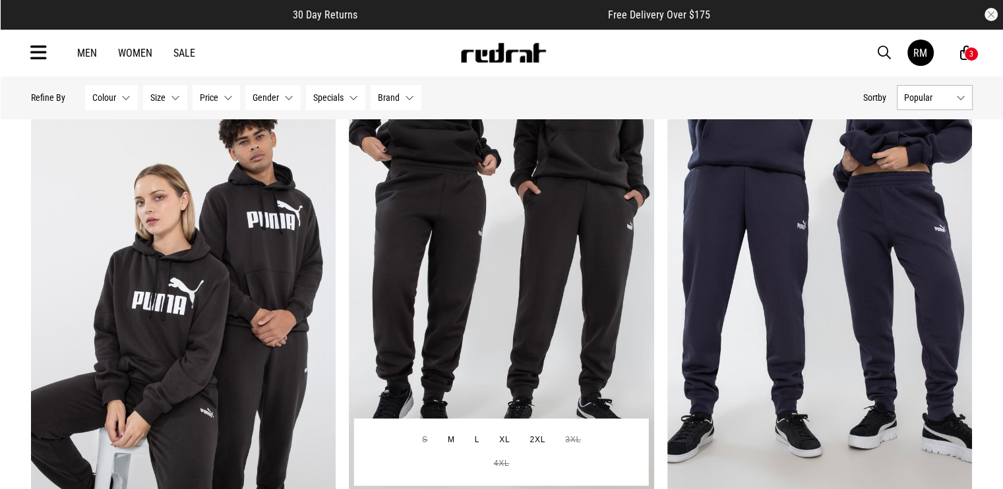
click at [438, 187] on img at bounding box center [501, 295] width 305 height 427
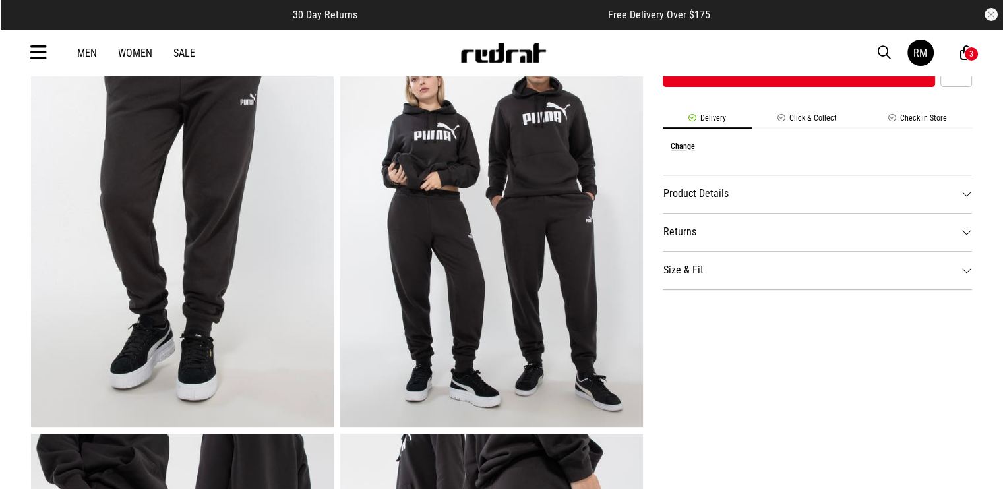
scroll to position [659, 0]
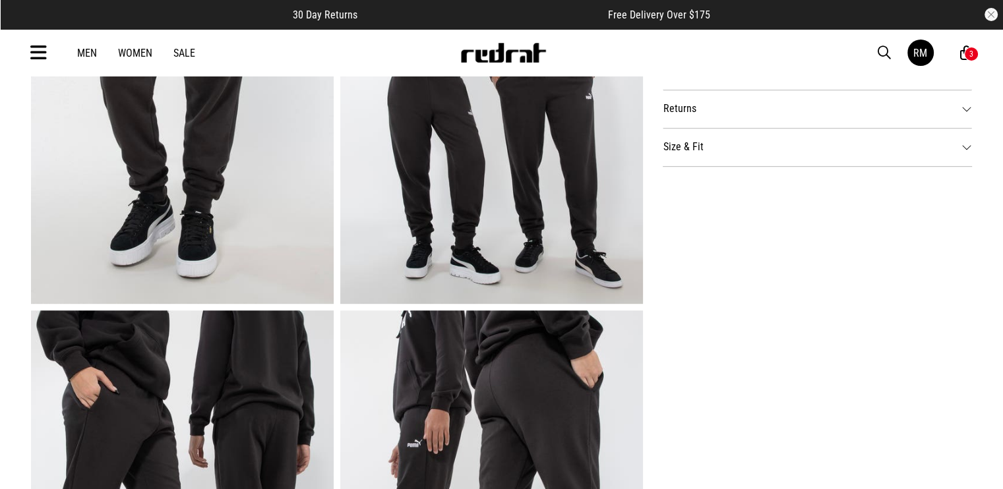
click at [505, 156] on img at bounding box center [491, 95] width 303 height 417
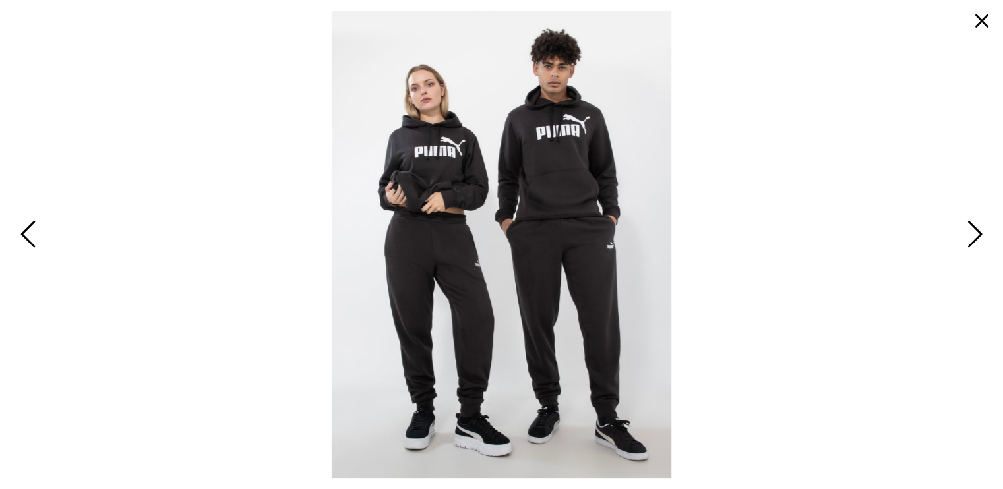
scroll to position [0, 0]
drag, startPoint x: 984, startPoint y: 20, endPoint x: 98, endPoint y: 14, distance: 886.0
click at [984, 20] on button "button" at bounding box center [982, 21] width 32 height 32
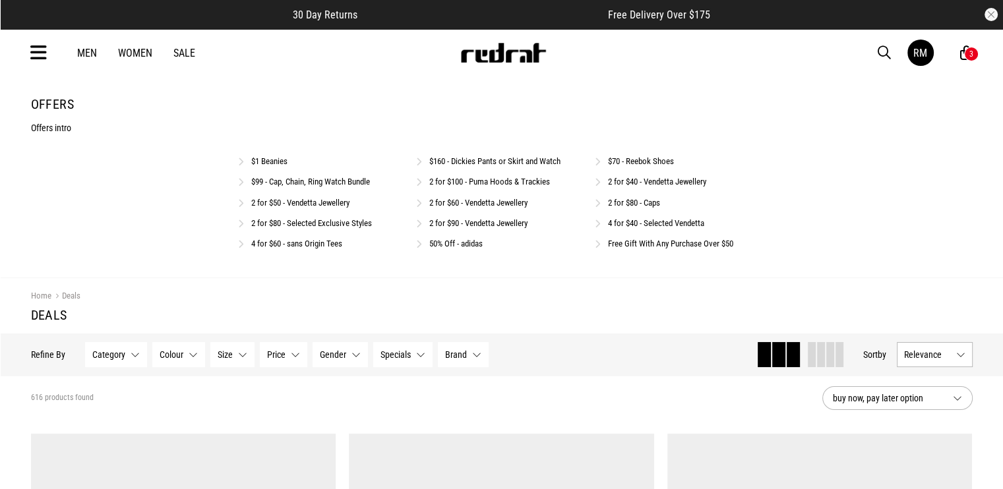
click at [330, 225] on link "2 for $80 - Selected Exclusive Styles" at bounding box center [311, 223] width 121 height 10
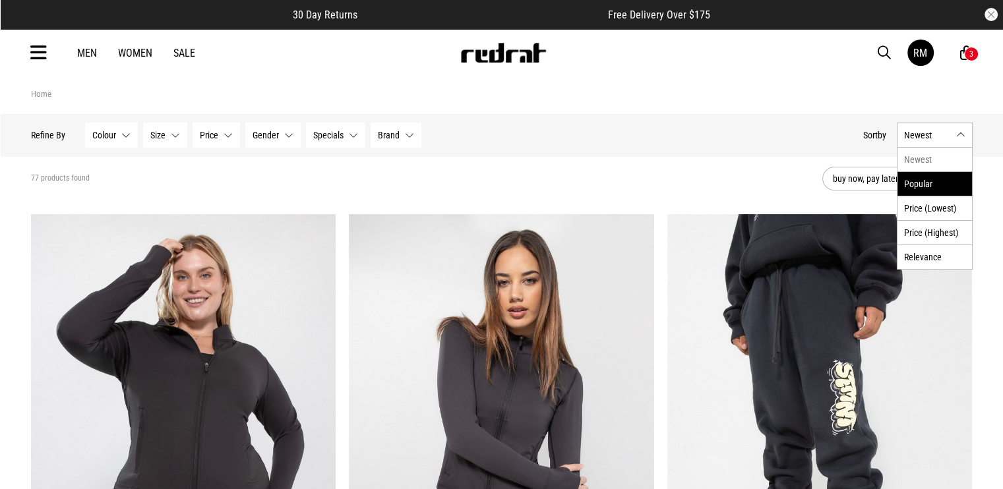
click at [929, 177] on li "Popular" at bounding box center [934, 183] width 74 height 24
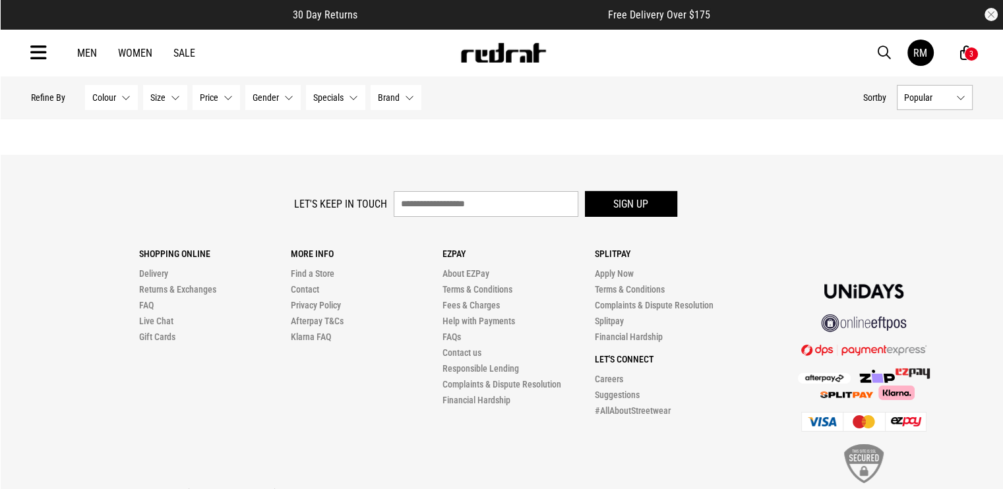
scroll to position [4247, 0]
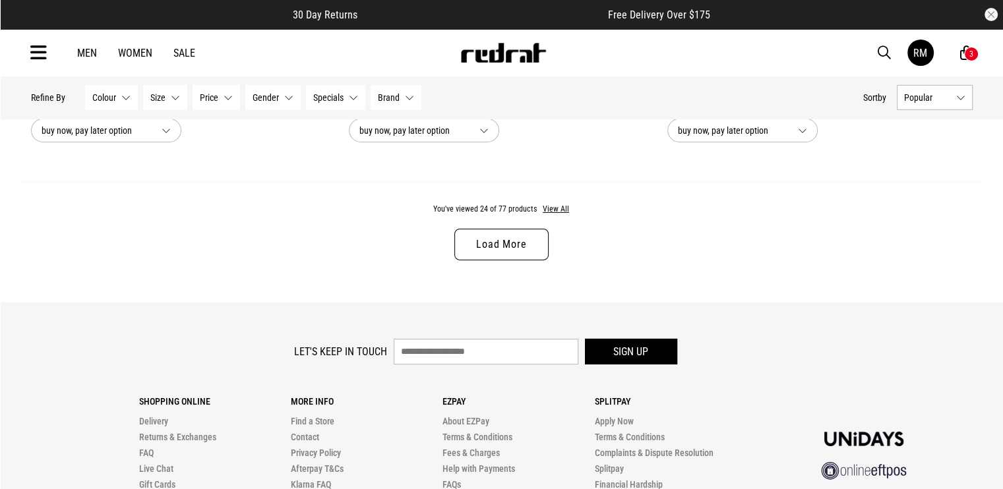
click at [519, 238] on link "Load More" at bounding box center [501, 245] width 94 height 32
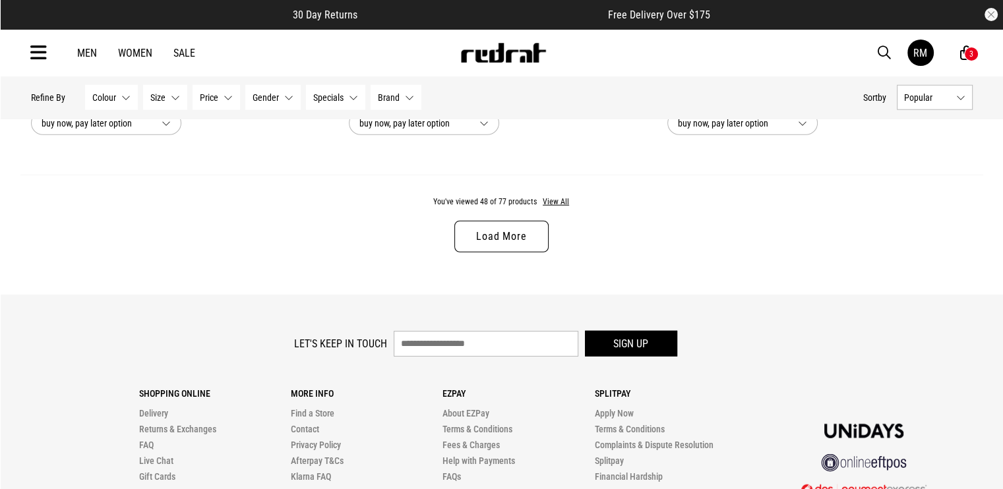
scroll to position [8388, 0]
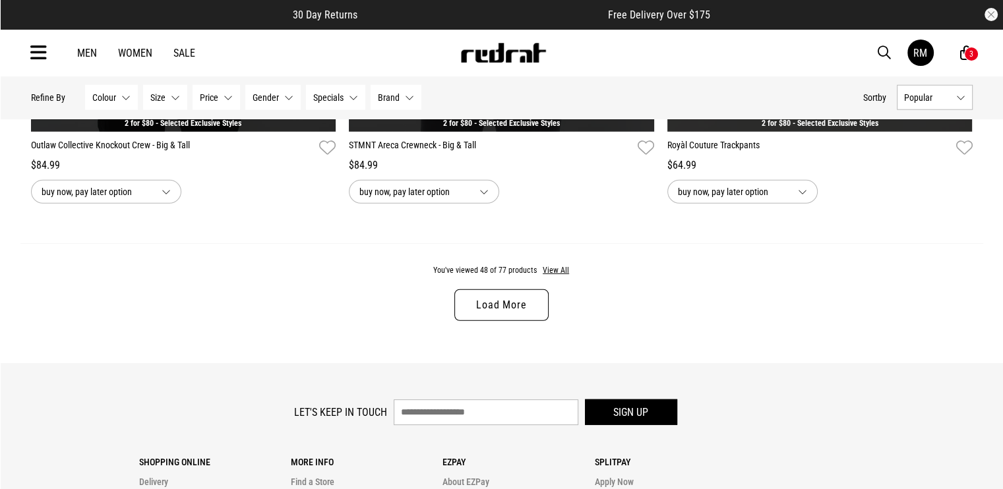
click at [517, 306] on link "Load More" at bounding box center [501, 305] width 94 height 32
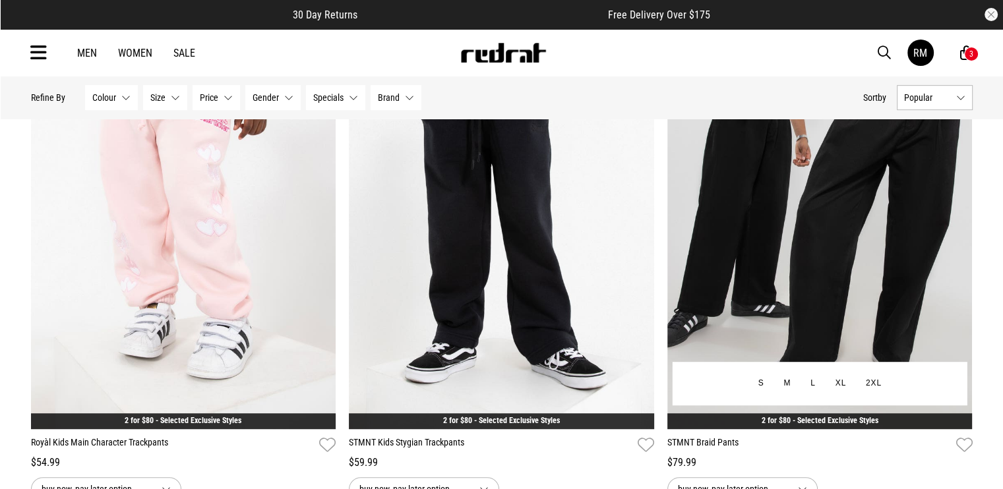
scroll to position [10695, 0]
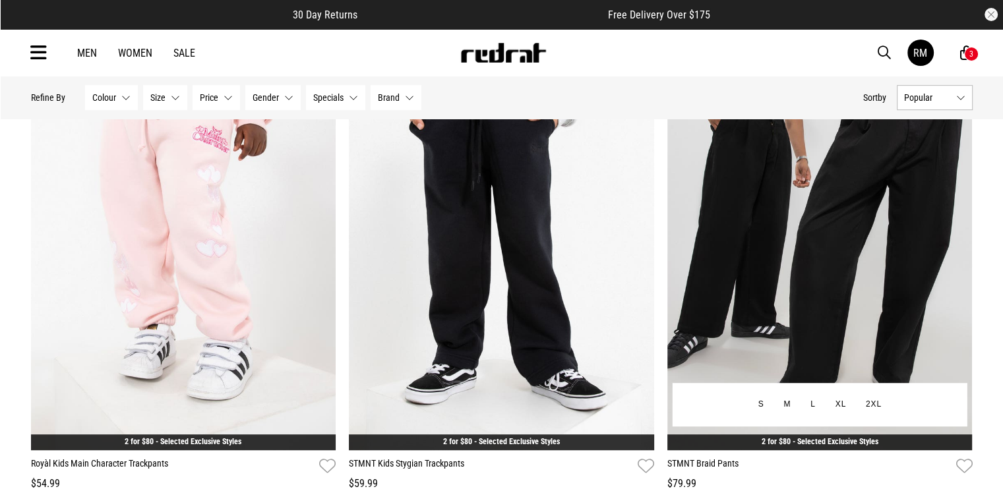
click at [810, 229] on img at bounding box center [819, 236] width 305 height 427
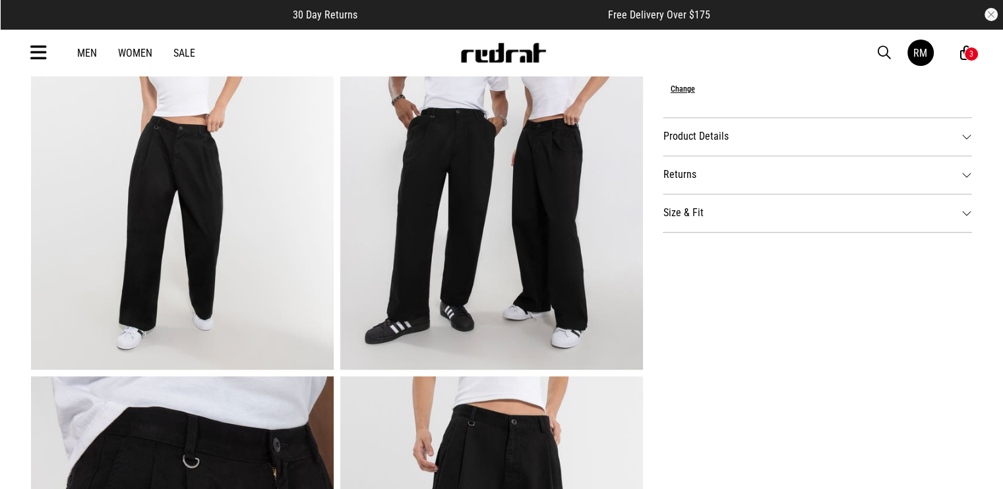
click at [507, 221] on img at bounding box center [491, 161] width 303 height 417
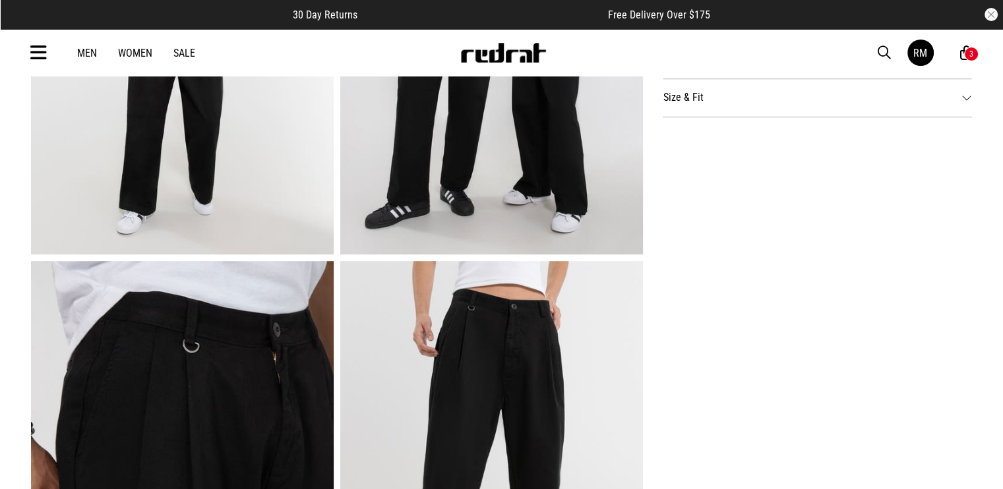
click at [885, 50] on span "button" at bounding box center [883, 53] width 13 height 16
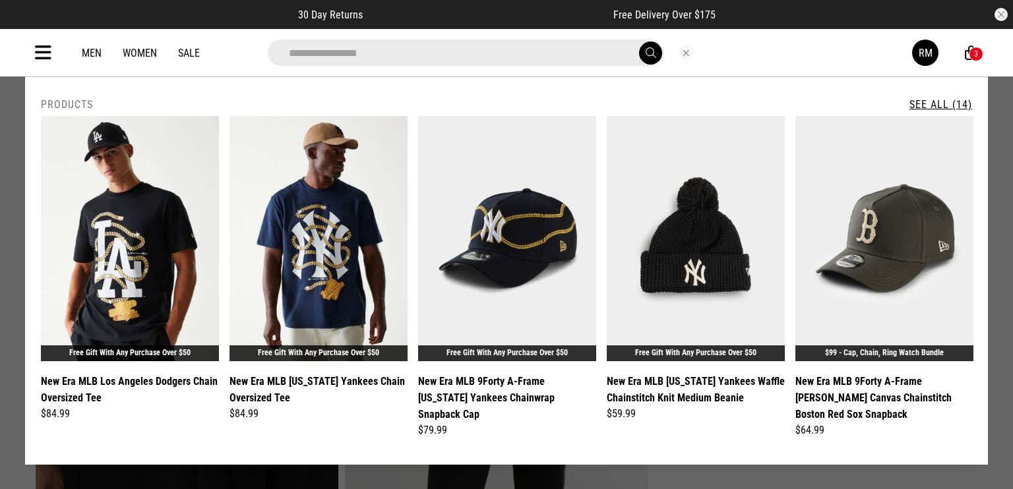
type input "**********"
click at [639, 42] on button "submit" at bounding box center [650, 53] width 23 height 23
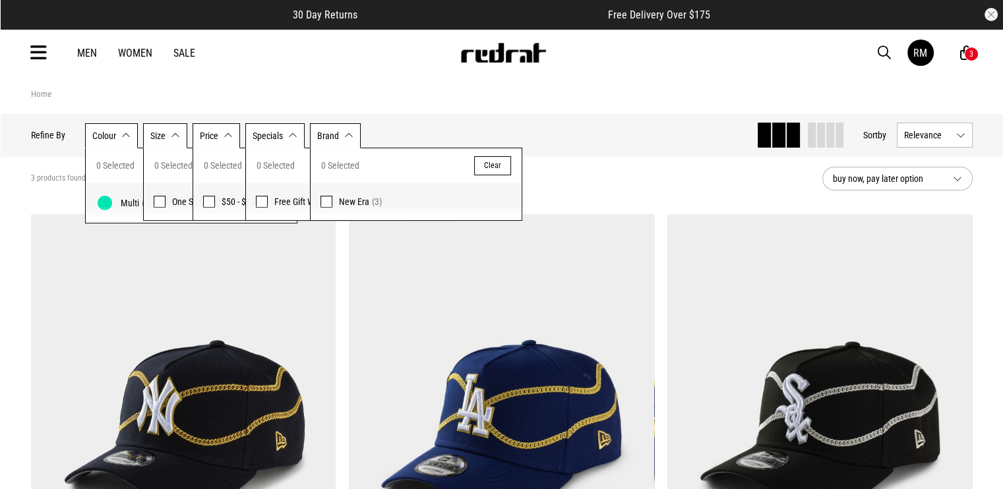
click at [643, 66] on div "Men Women Sale RM Hi, Red Rat New Back Footwear Back Mens Back Womens Back Yout…" at bounding box center [501, 52] width 962 height 47
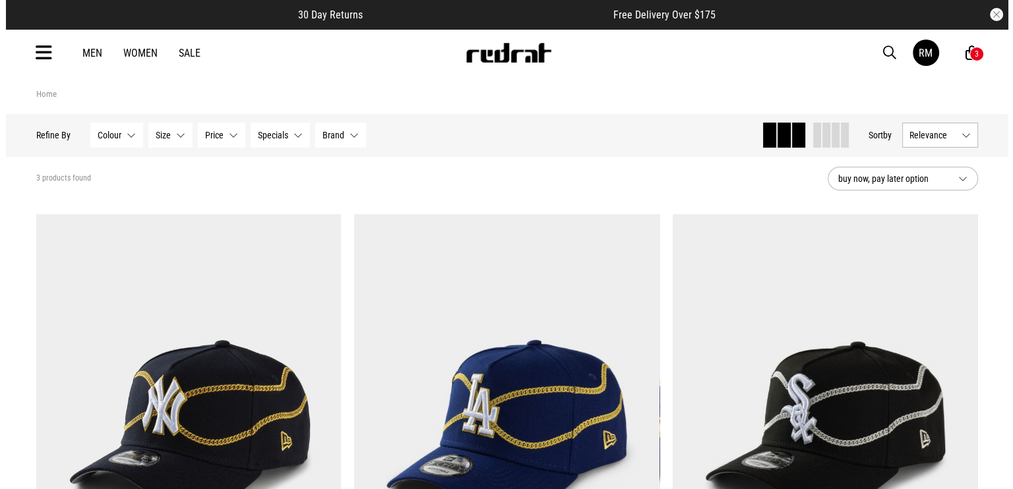
scroll to position [264, 0]
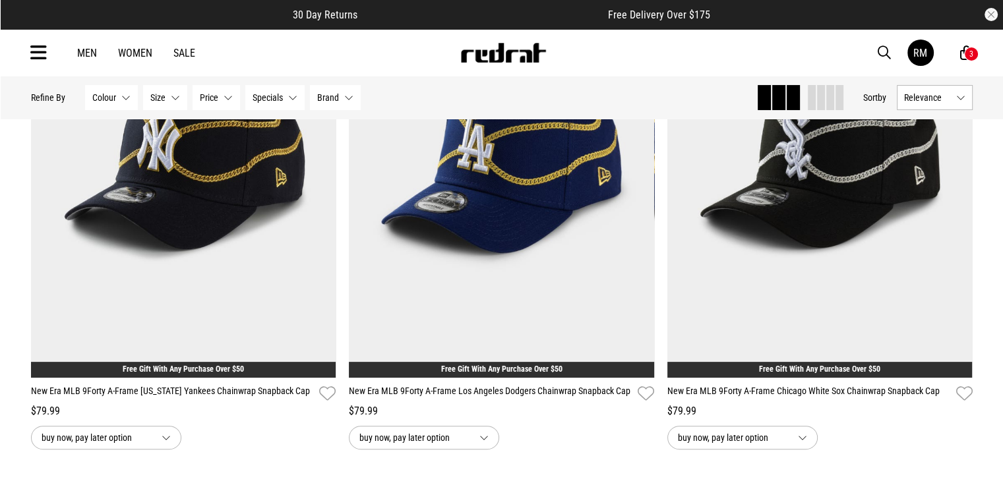
click at [28, 53] on div "Men Women Sale RM Hi, Red Rat New Back Footwear Back Mens Back Womens Back Yout…" at bounding box center [501, 52] width 962 height 47
click at [44, 48] on icon at bounding box center [38, 53] width 16 height 22
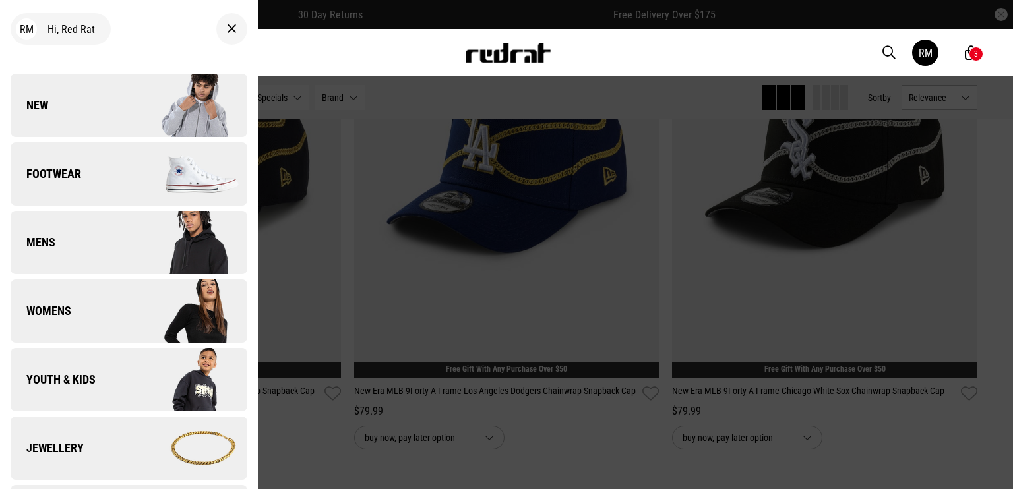
click at [74, 113] on link "New" at bounding box center [129, 105] width 237 height 63
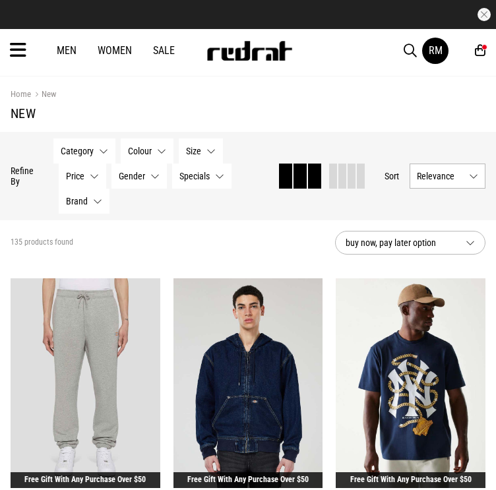
click at [403, 52] on div "Men Women Sale RM Hi, Red Rat New Back Footwear Back Mens Back Womens Back Yout…" at bounding box center [248, 50] width 496 height 43
click at [404, 51] on span "button" at bounding box center [409, 51] width 13 height 16
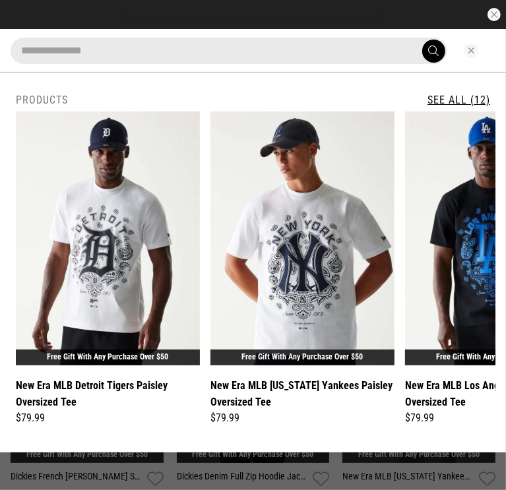
type input "**********"
click at [422, 40] on button "submit" at bounding box center [433, 51] width 23 height 23
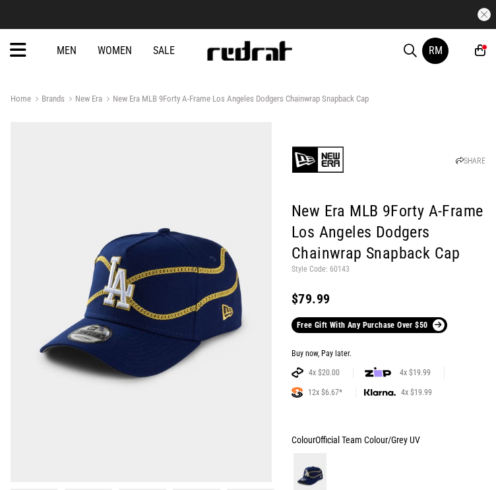
click at [345, 268] on p "Style Code: 60143" at bounding box center [388, 269] width 194 height 11
drag, startPoint x: 316, startPoint y: 438, endPoint x: 454, endPoint y: 442, distance: 137.9
click at [454, 442] on div "Colour Official Team Colour/Grey UV" at bounding box center [388, 440] width 194 height 16
copy span "Official Team Colour/Grey UV"
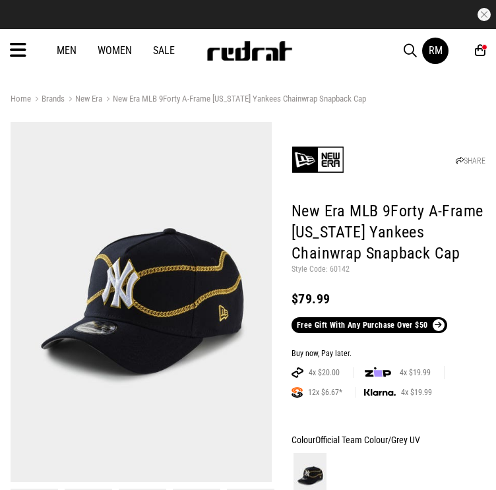
click at [341, 268] on p "Style Code: 60142" at bounding box center [388, 269] width 194 height 11
copy p "60142"
drag, startPoint x: 384, startPoint y: 435, endPoint x: 423, endPoint y: 434, distance: 38.9
click at [423, 434] on div "Colour Official Team Colour/Grey UV" at bounding box center [388, 440] width 194 height 16
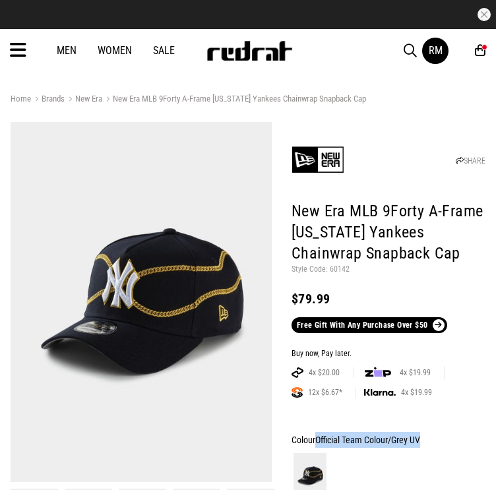
copy span "Official Team Colour/Grey UV"
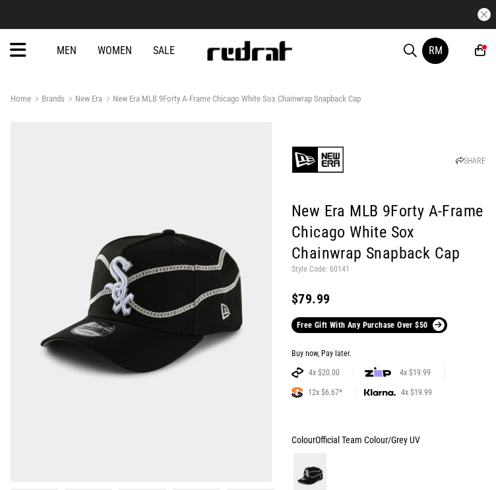
click at [336, 267] on p "Style Code: 60141" at bounding box center [388, 269] width 194 height 11
copy p "60141"
drag, startPoint x: 318, startPoint y: 440, endPoint x: 465, endPoint y: 444, distance: 146.4
click at [465, 444] on div "Colour Official Team Colour/Grey UV" at bounding box center [388, 440] width 194 height 16
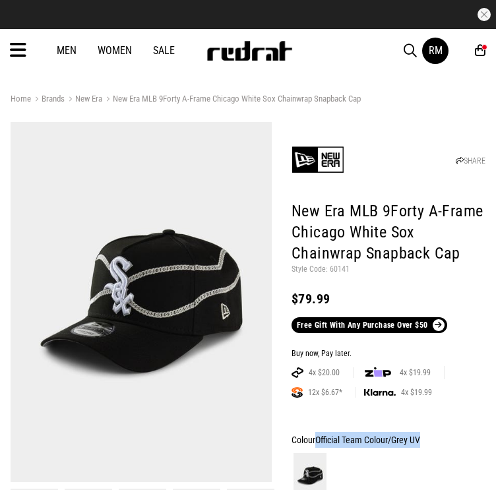
copy span "Official Team Colour/Grey UV"
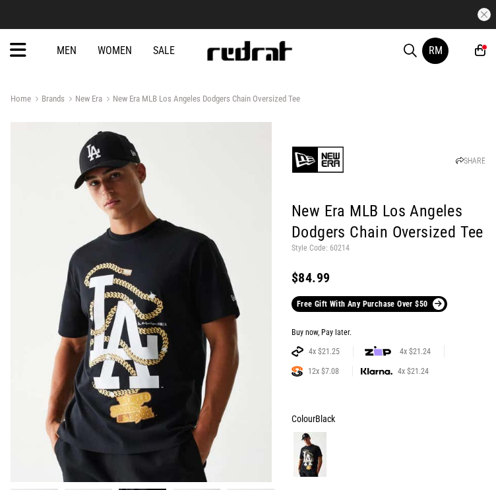
click at [343, 247] on p "Style Code: 60214" at bounding box center [388, 248] width 194 height 11
copy p "60214"
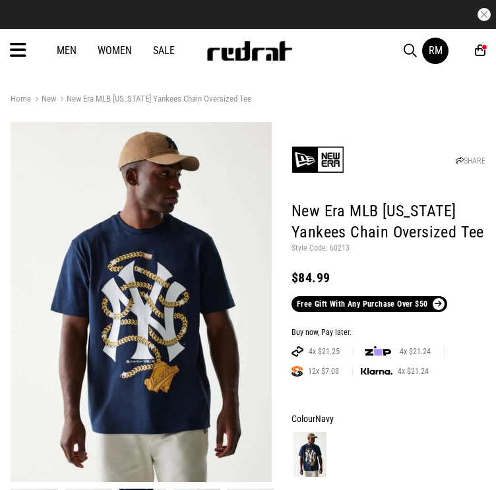
click at [336, 250] on p "Style Code: 60213" at bounding box center [388, 248] width 194 height 11
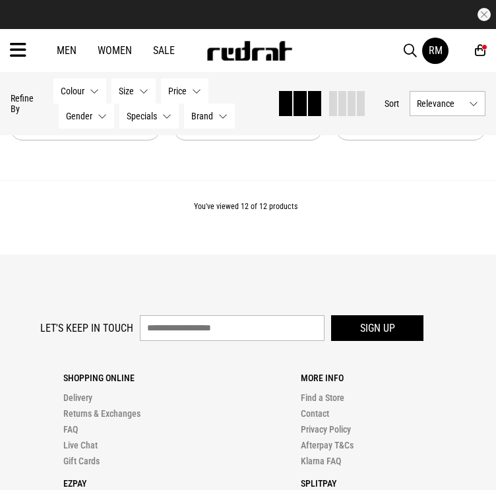
scroll to position [1318, 0]
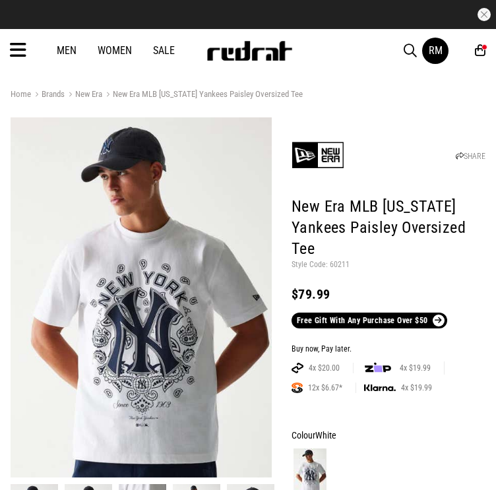
click at [339, 264] on p "Style Code: 60211" at bounding box center [388, 265] width 194 height 11
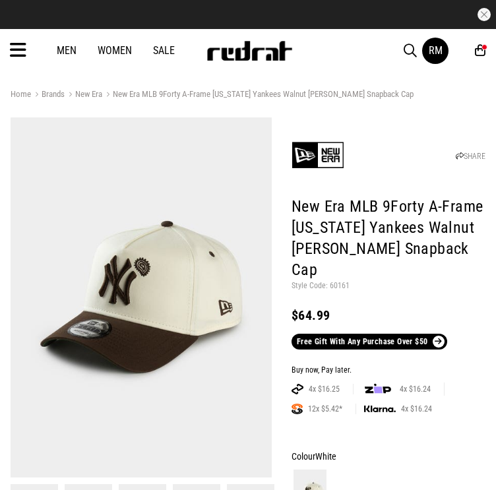
click at [334, 281] on p "Style Code: 60161" at bounding box center [388, 286] width 194 height 11
copy p "60161"
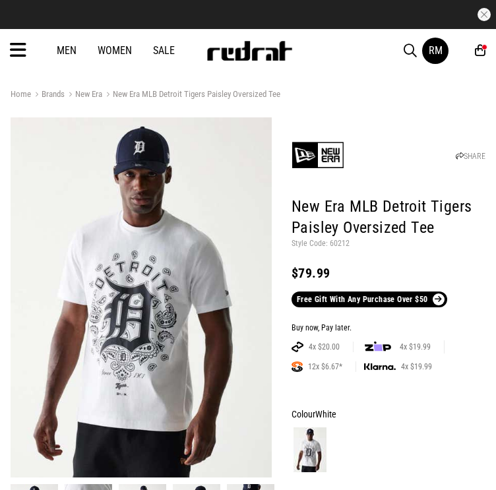
click at [340, 245] on p "Style Code: 60212" at bounding box center [388, 244] width 194 height 11
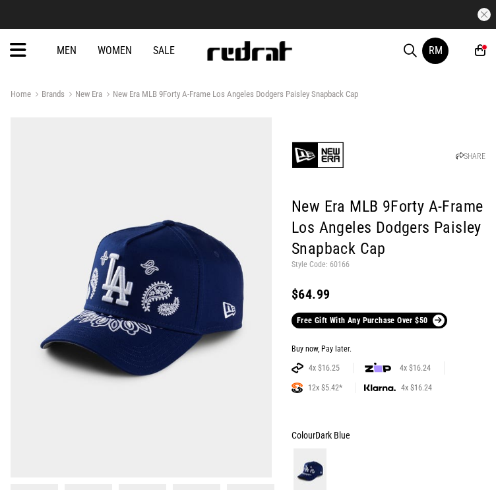
click at [341, 261] on p "Style Code: 60166" at bounding box center [388, 265] width 194 height 11
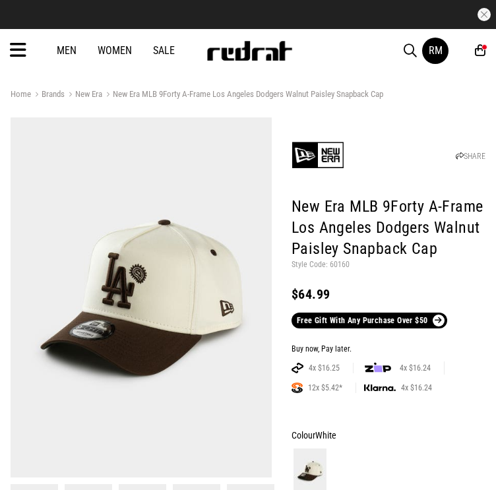
drag, startPoint x: 338, startPoint y: 270, endPoint x: 338, endPoint y: 262, distance: 7.3
click at [336, 270] on p "Style Code: 60160" at bounding box center [388, 265] width 194 height 11
click at [338, 262] on p "Style Code: 60160" at bounding box center [388, 265] width 194 height 11
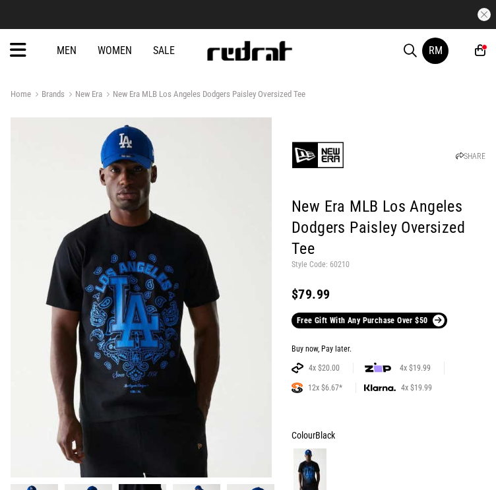
click at [337, 265] on p "Style Code: 60210" at bounding box center [388, 265] width 194 height 11
click at [339, 265] on p "Style Code: 60210" at bounding box center [388, 265] width 194 height 11
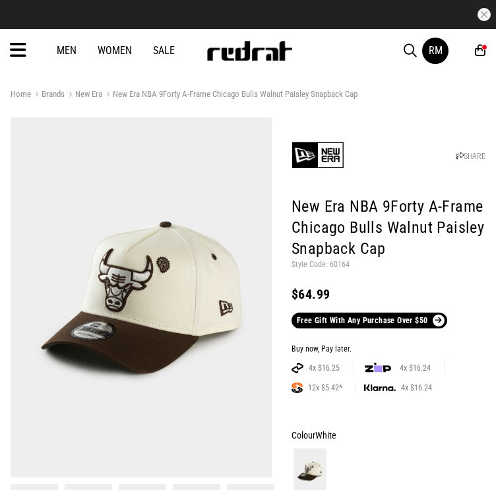
click at [341, 262] on p "Style Code: 60164" at bounding box center [388, 265] width 194 height 11
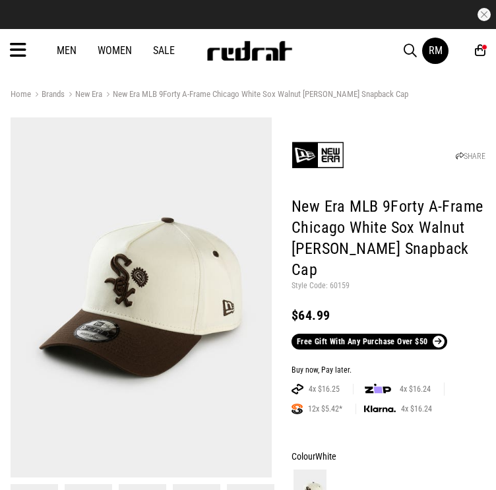
click at [336, 281] on p "Style Code: 60159" at bounding box center [388, 286] width 194 height 11
copy p "60159"
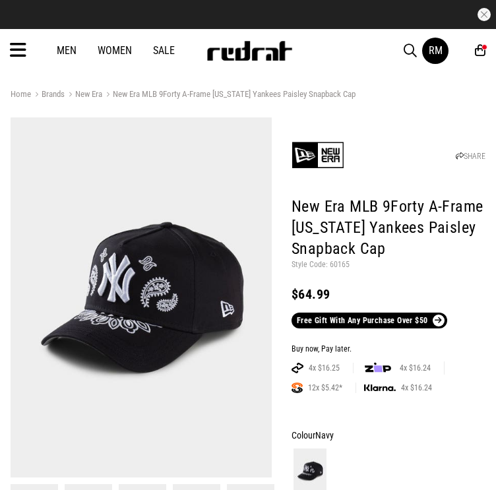
click at [329, 264] on p "Style Code: 60165" at bounding box center [388, 265] width 194 height 11
copy p "60165"
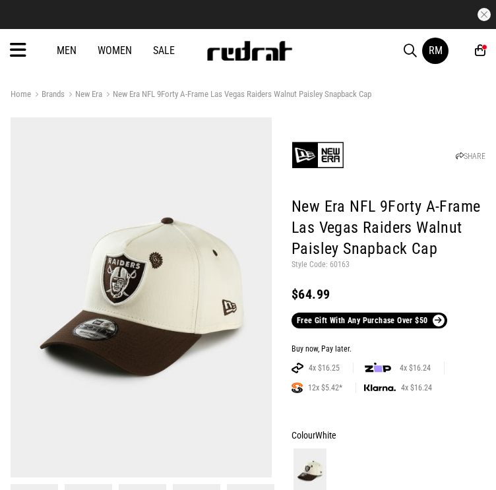
click at [338, 266] on p "Style Code: 60163" at bounding box center [388, 265] width 194 height 11
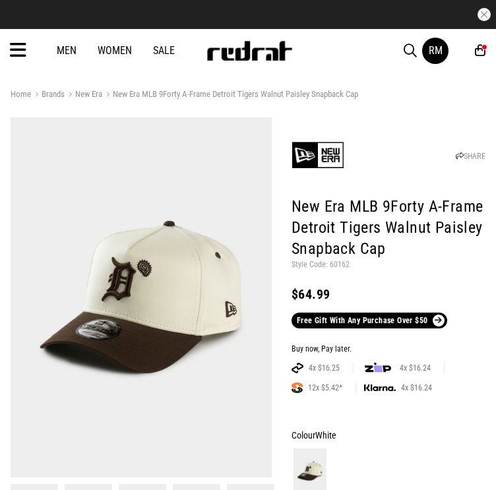
click at [335, 261] on p "Style Code: 60162" at bounding box center [388, 265] width 194 height 11
copy p "60162"
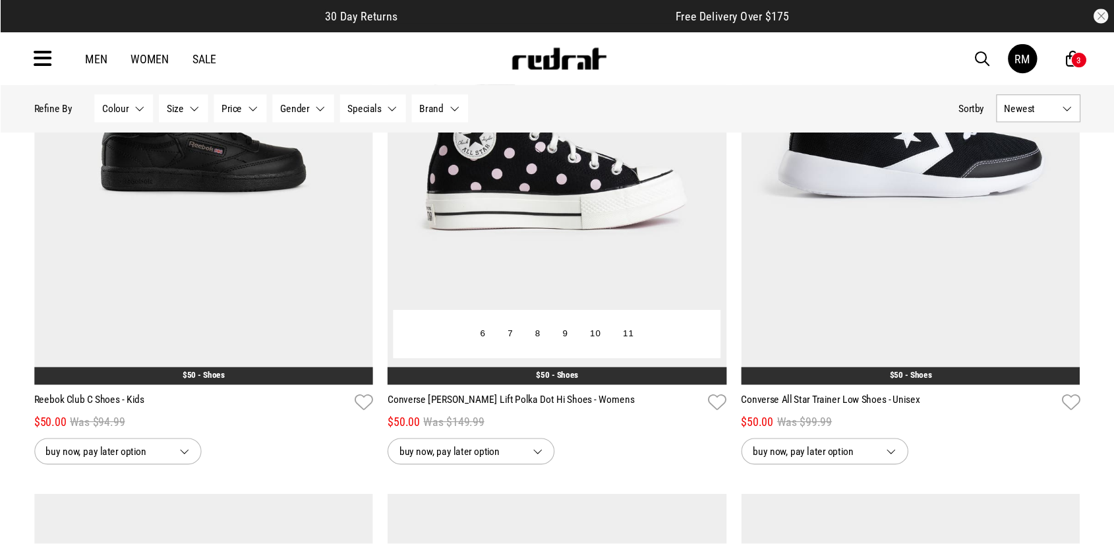
scroll to position [264, 0]
